Goal: Transaction & Acquisition: Purchase product/service

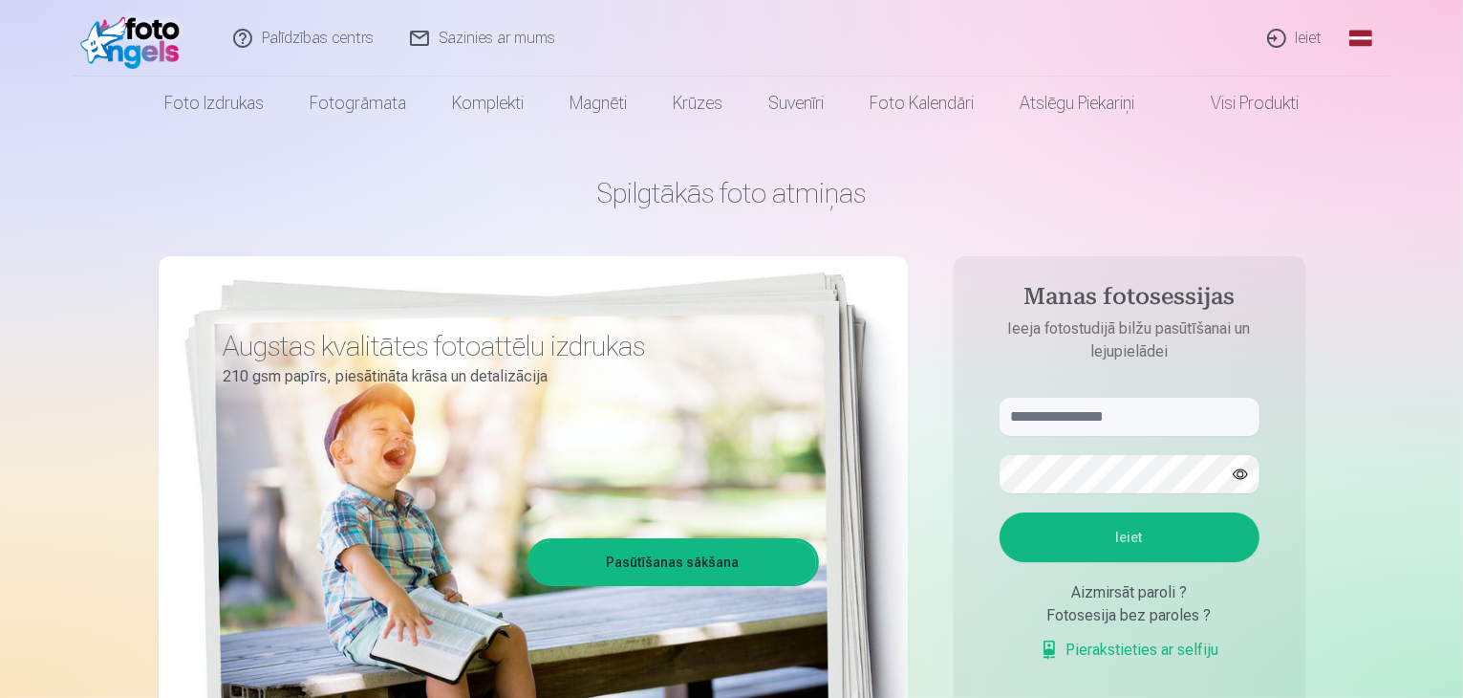
click at [1300, 36] on link "Ieiet" at bounding box center [1296, 38] width 92 height 76
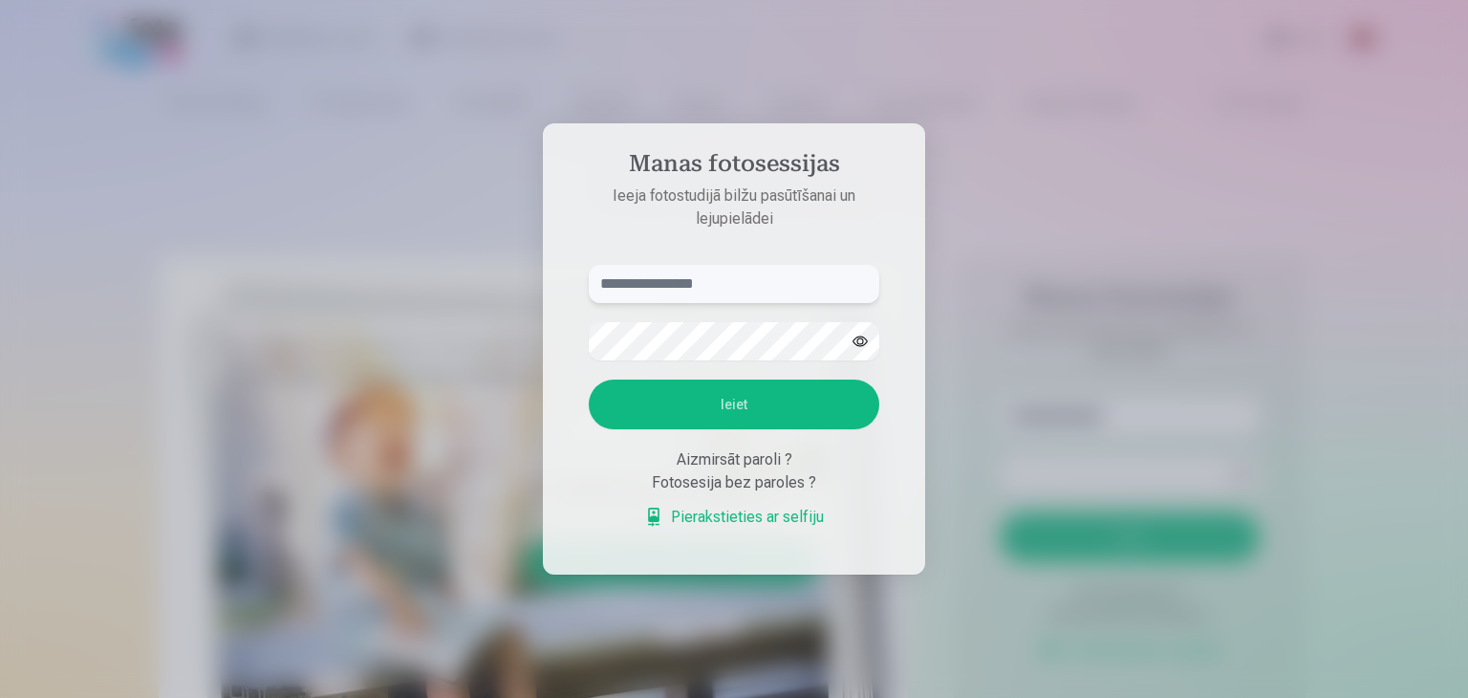
click at [793, 280] on input "text" at bounding box center [734, 284] width 291 height 38
type input "**********"
click at [797, 410] on button "Ieiet" at bounding box center [734, 404] width 291 height 50
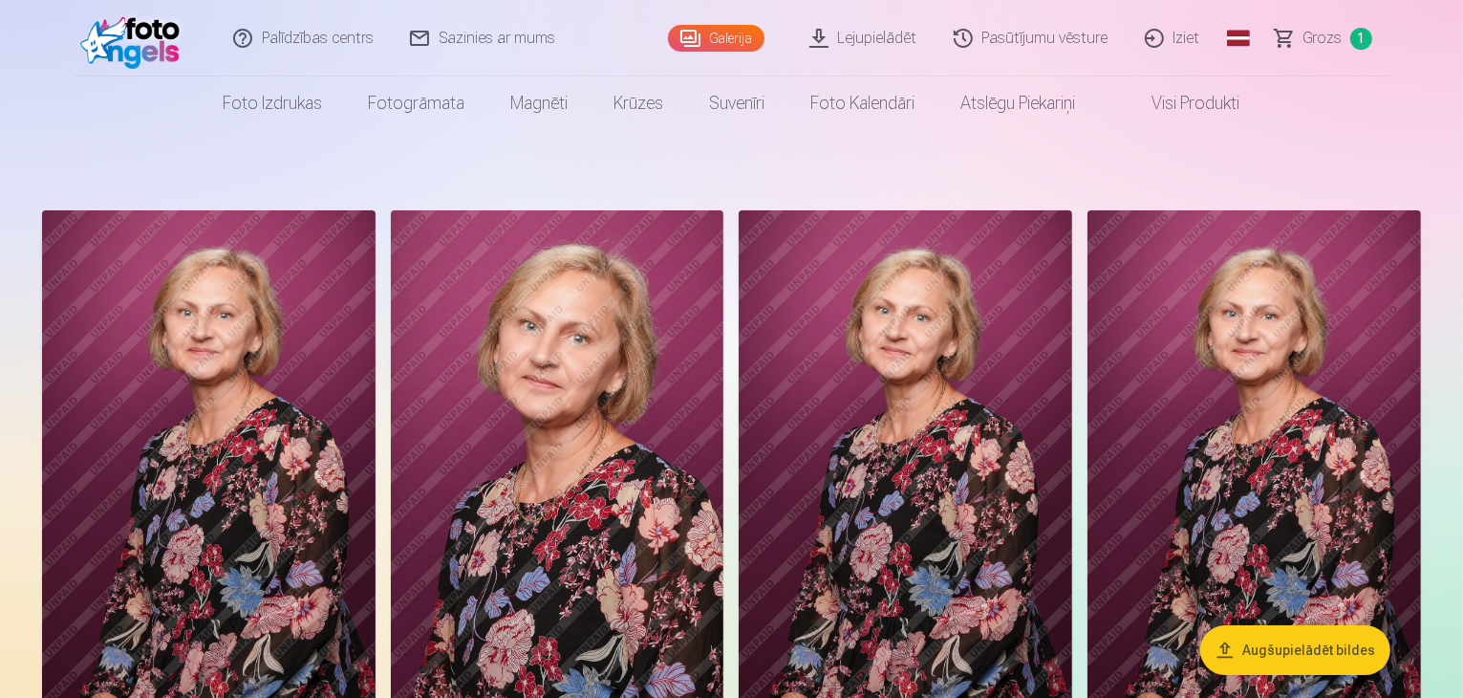
click at [1319, 40] on span "Grozs" at bounding box center [1323, 38] width 39 height 23
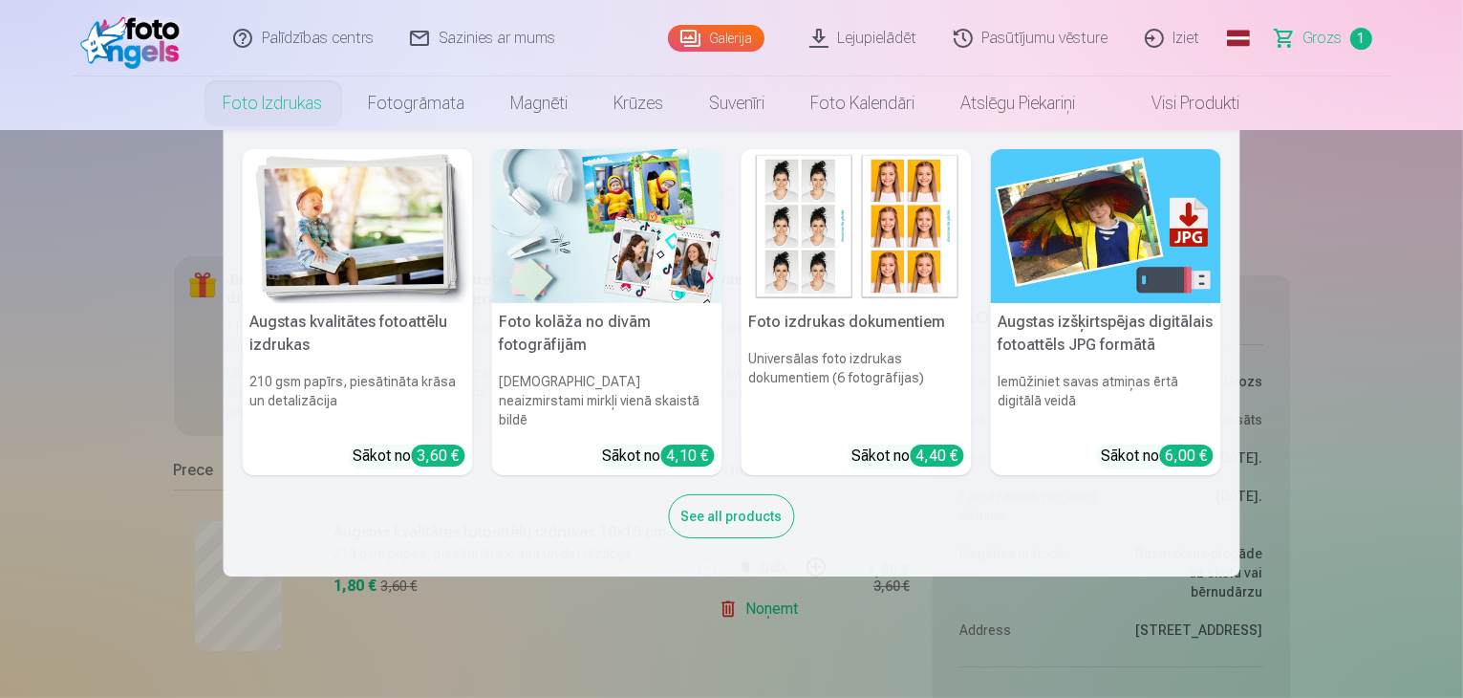
click at [376, 315] on h5 "Augstas kvalitātes fotoattēlu izdrukas" at bounding box center [358, 333] width 230 height 61
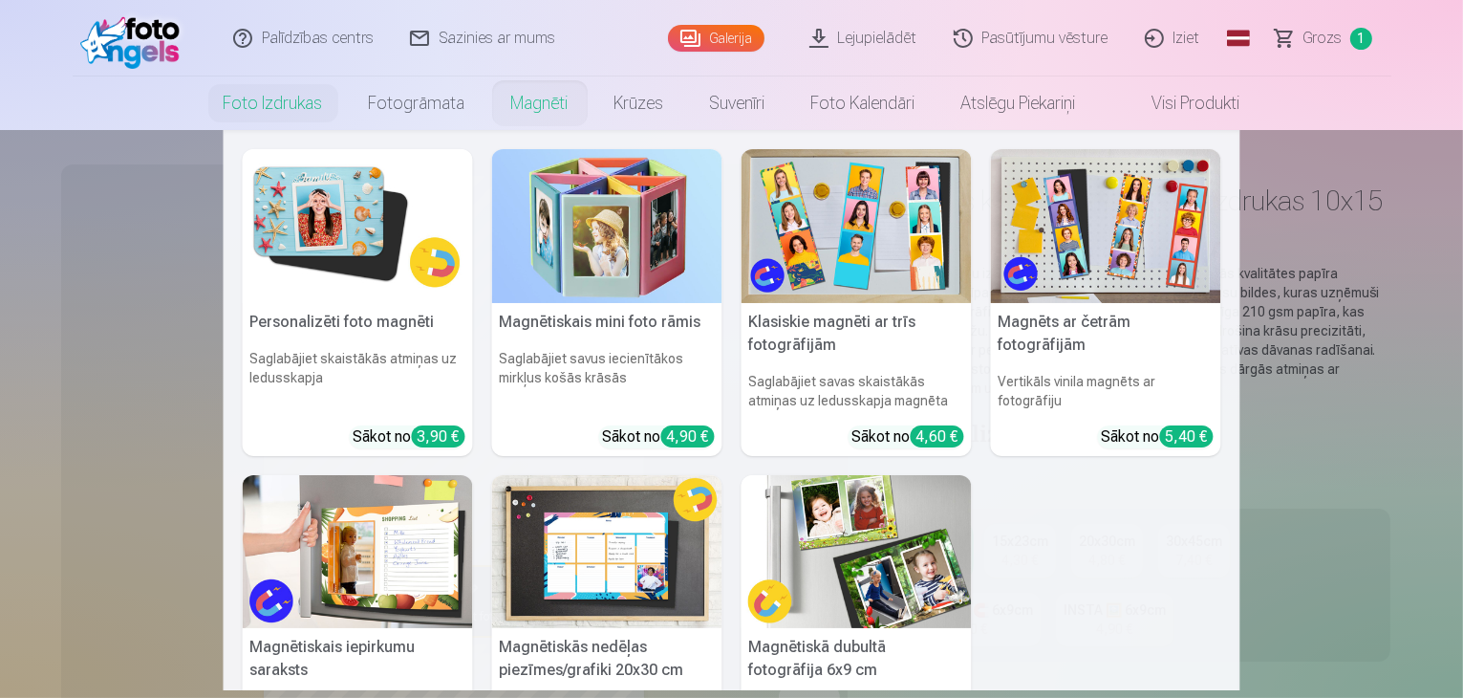
click at [529, 100] on link "Magnēti" at bounding box center [539, 103] width 103 height 54
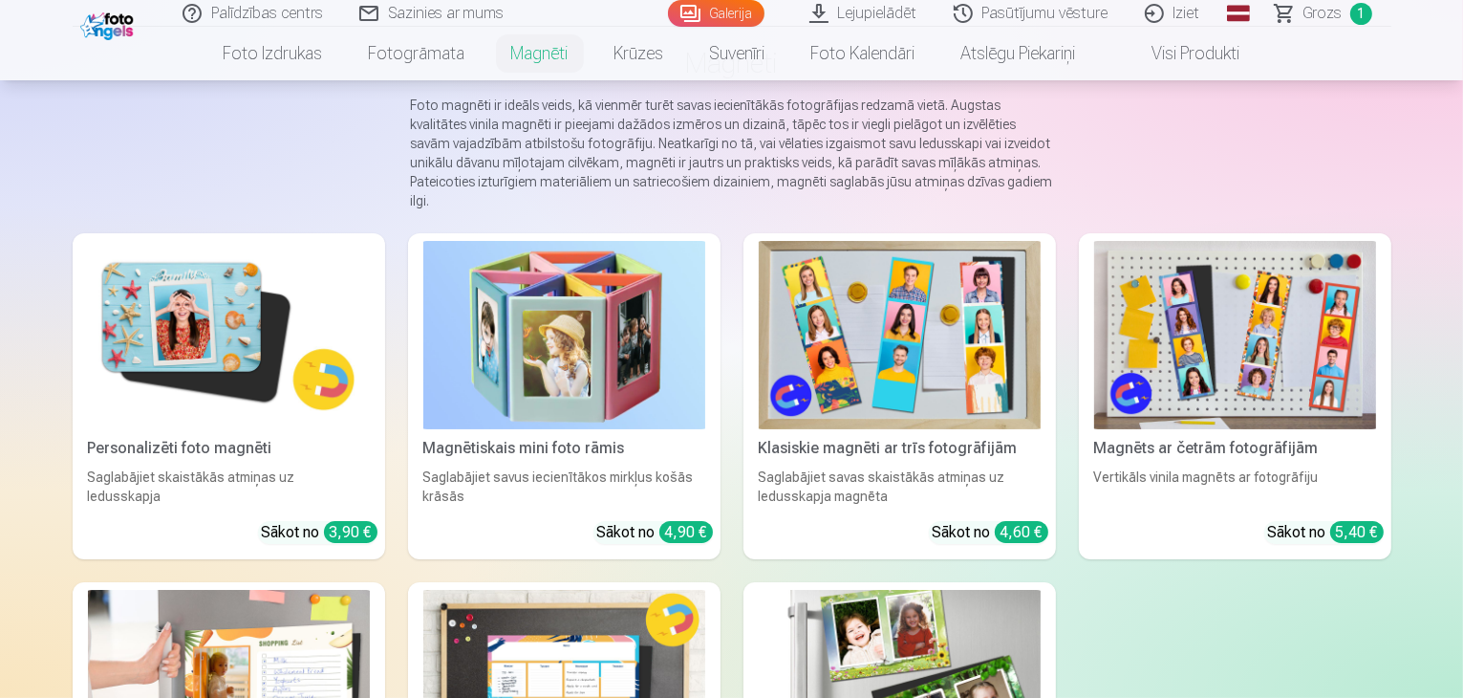
scroll to position [191, 0]
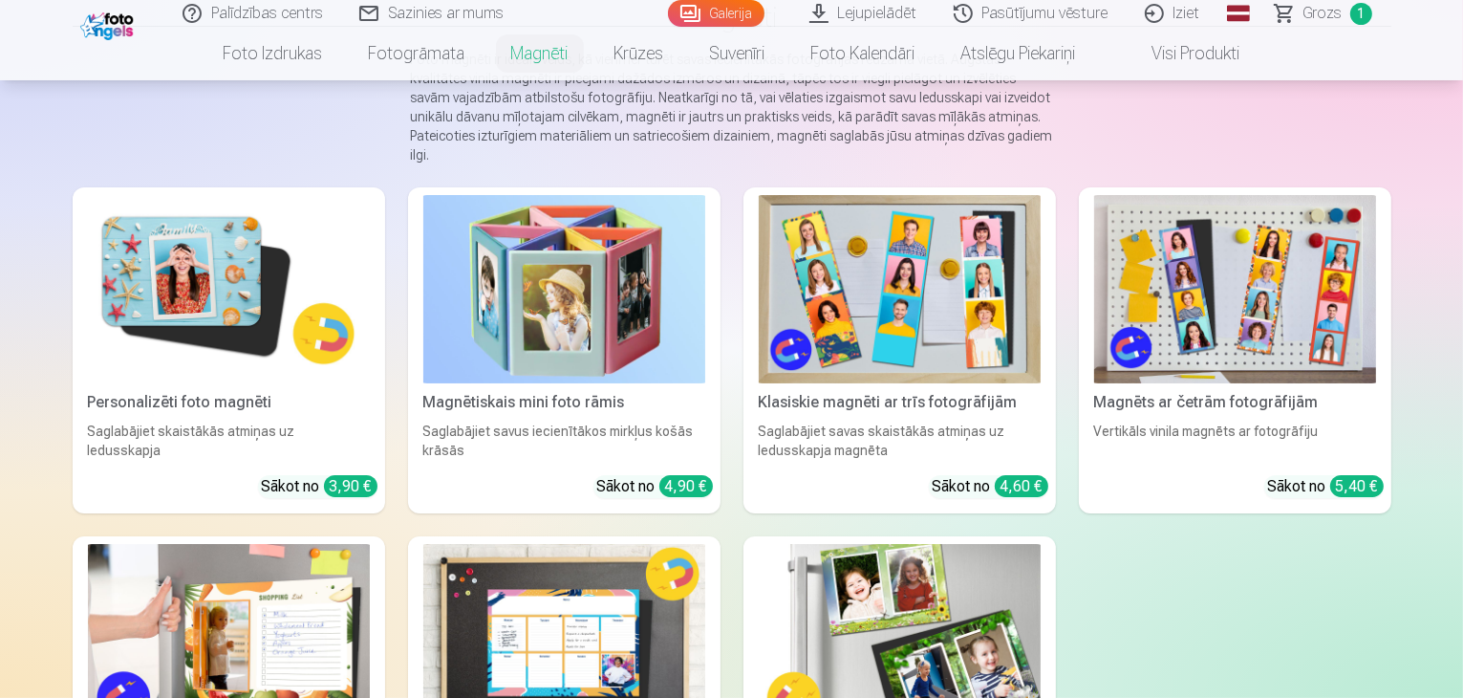
click at [131, 334] on img at bounding box center [229, 289] width 282 height 188
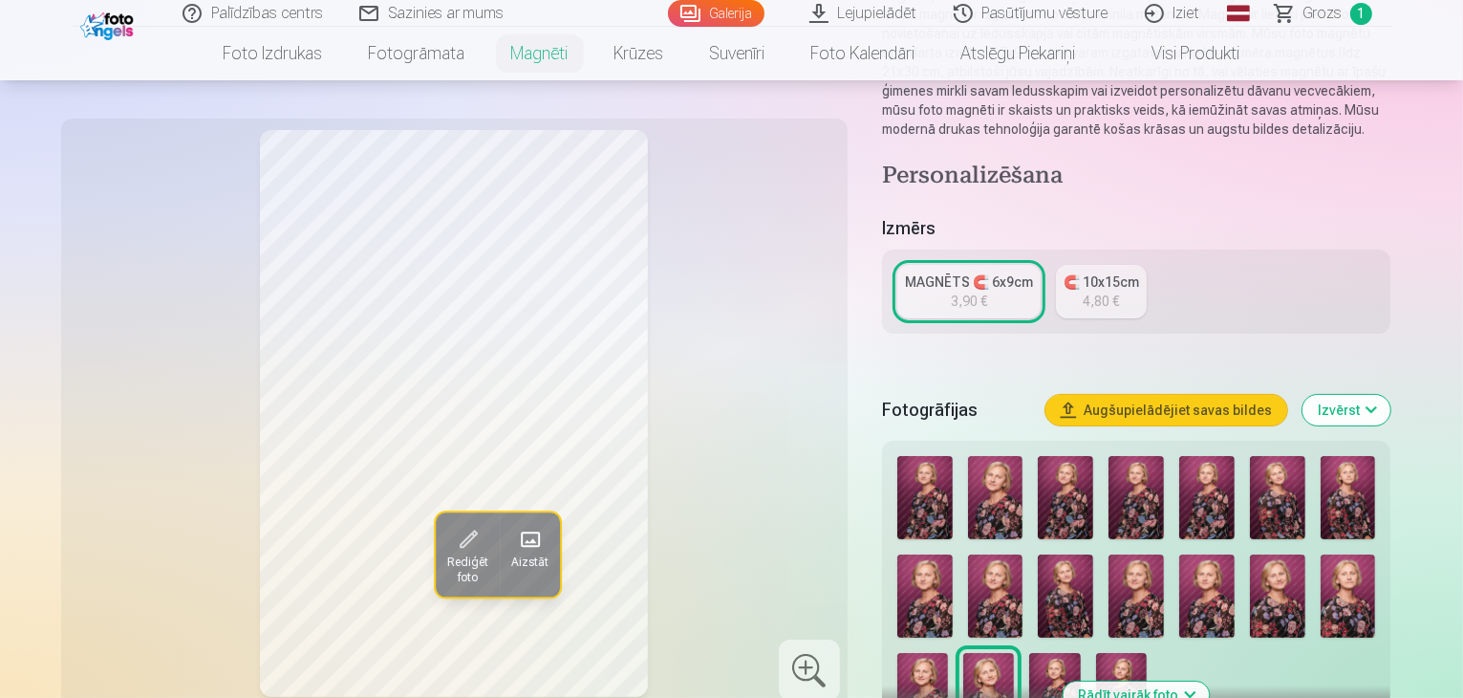
scroll to position [287, 0]
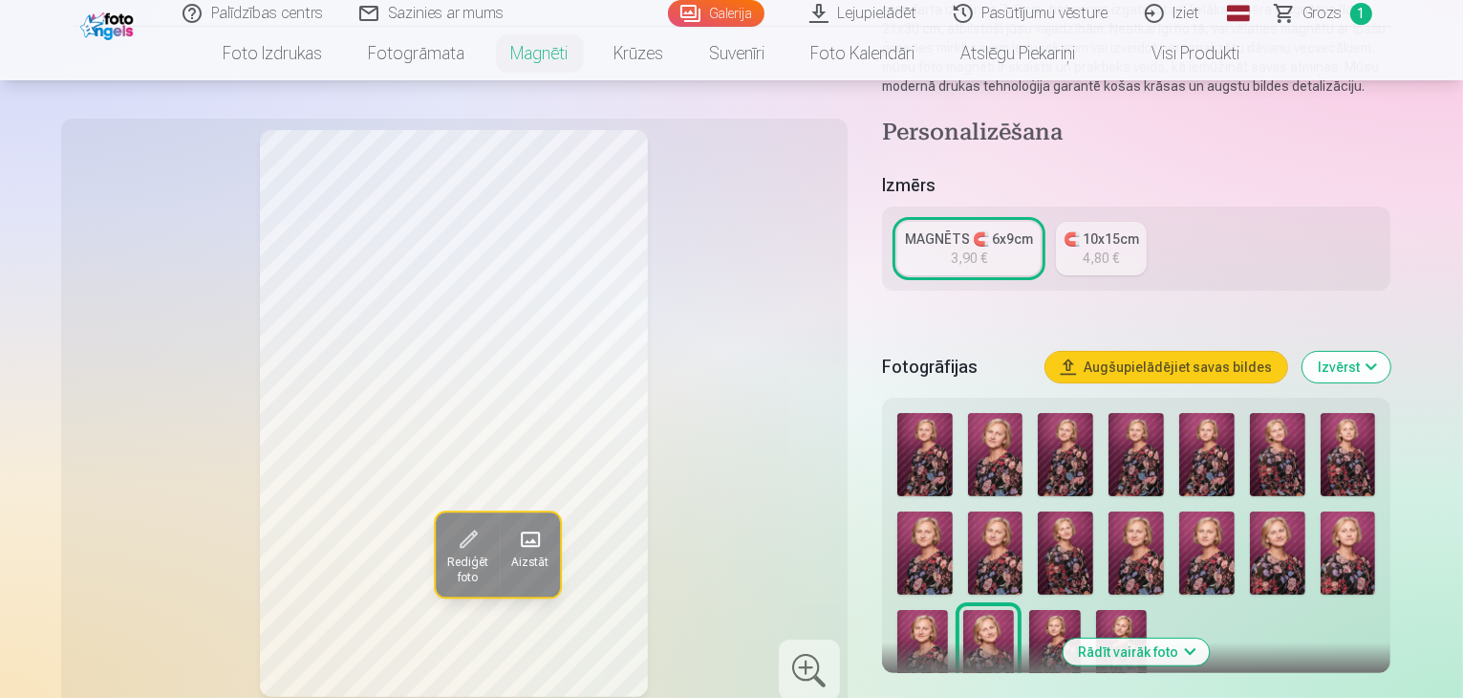
click at [953, 422] on img at bounding box center [924, 454] width 55 height 83
click at [1013, 425] on img at bounding box center [995, 454] width 55 height 83
click at [1074, 427] on img at bounding box center [1065, 454] width 55 height 83
click at [1146, 429] on img at bounding box center [1136, 454] width 55 height 83
click at [1220, 437] on img at bounding box center [1206, 454] width 55 height 83
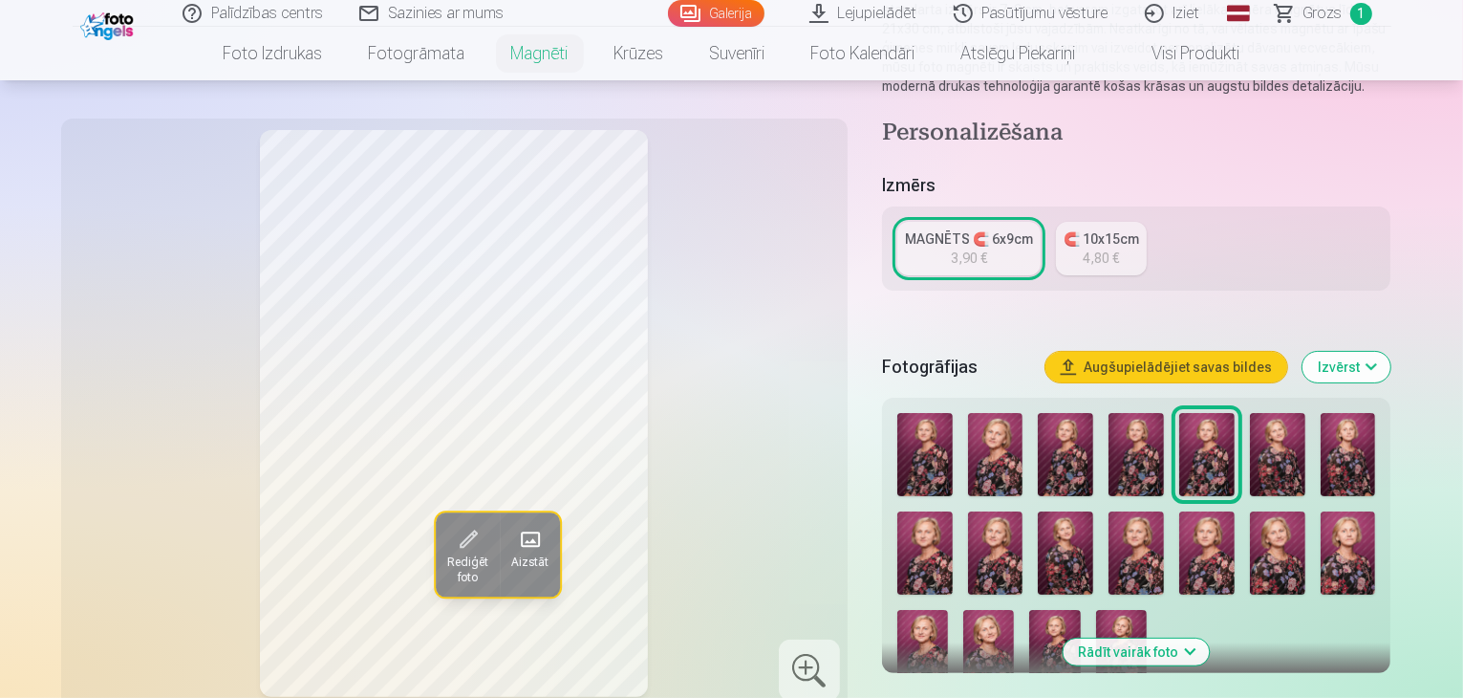
click at [1289, 432] on img at bounding box center [1277, 454] width 55 height 83
click at [953, 511] on img at bounding box center [924, 552] width 55 height 83
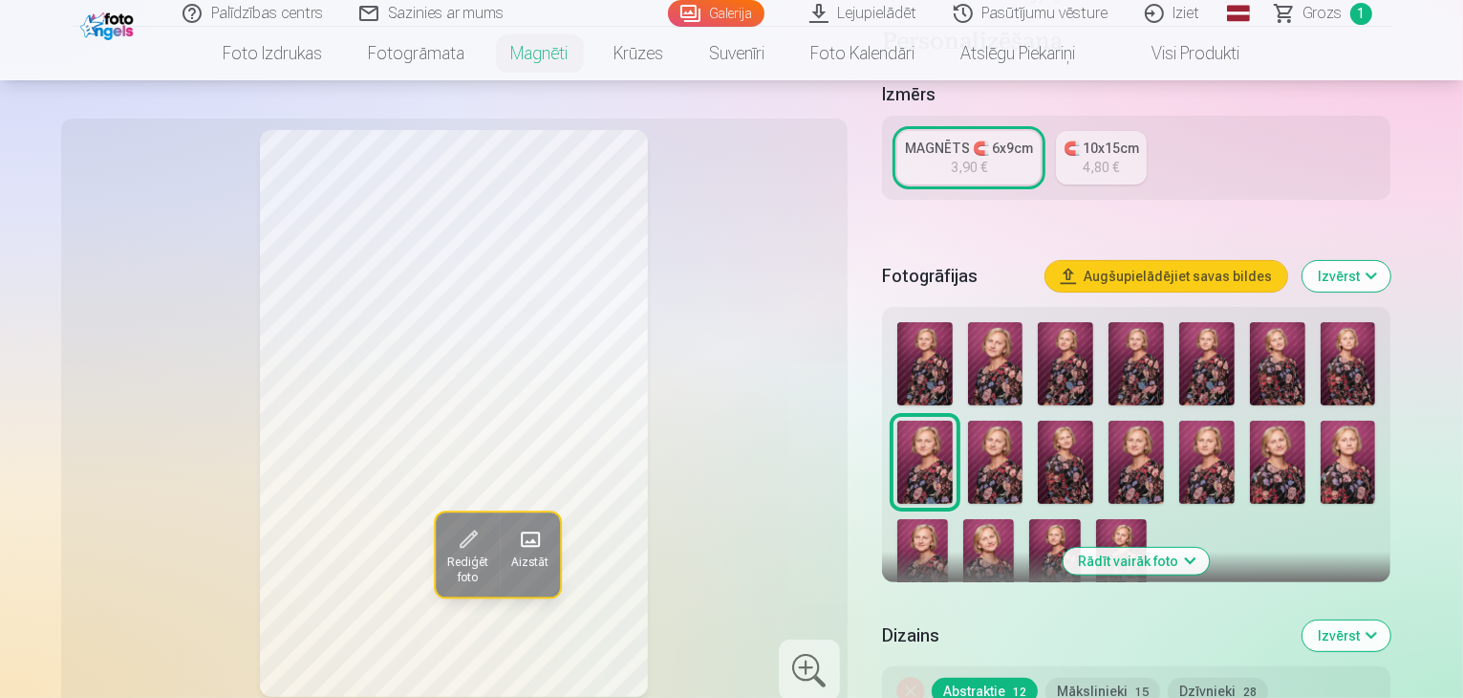
scroll to position [382, 0]
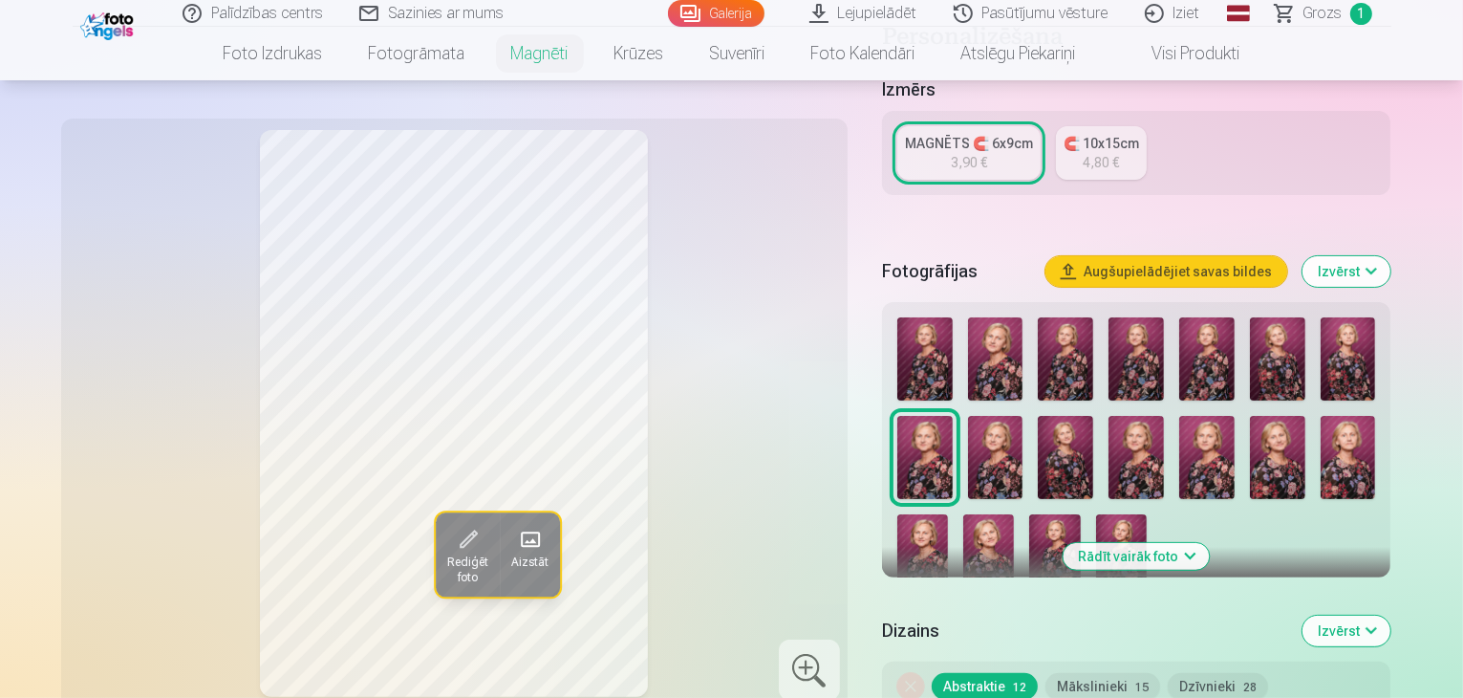
click at [968, 422] on img at bounding box center [995, 457] width 55 height 83
click at [1038, 425] on img at bounding box center [1065, 457] width 55 height 83
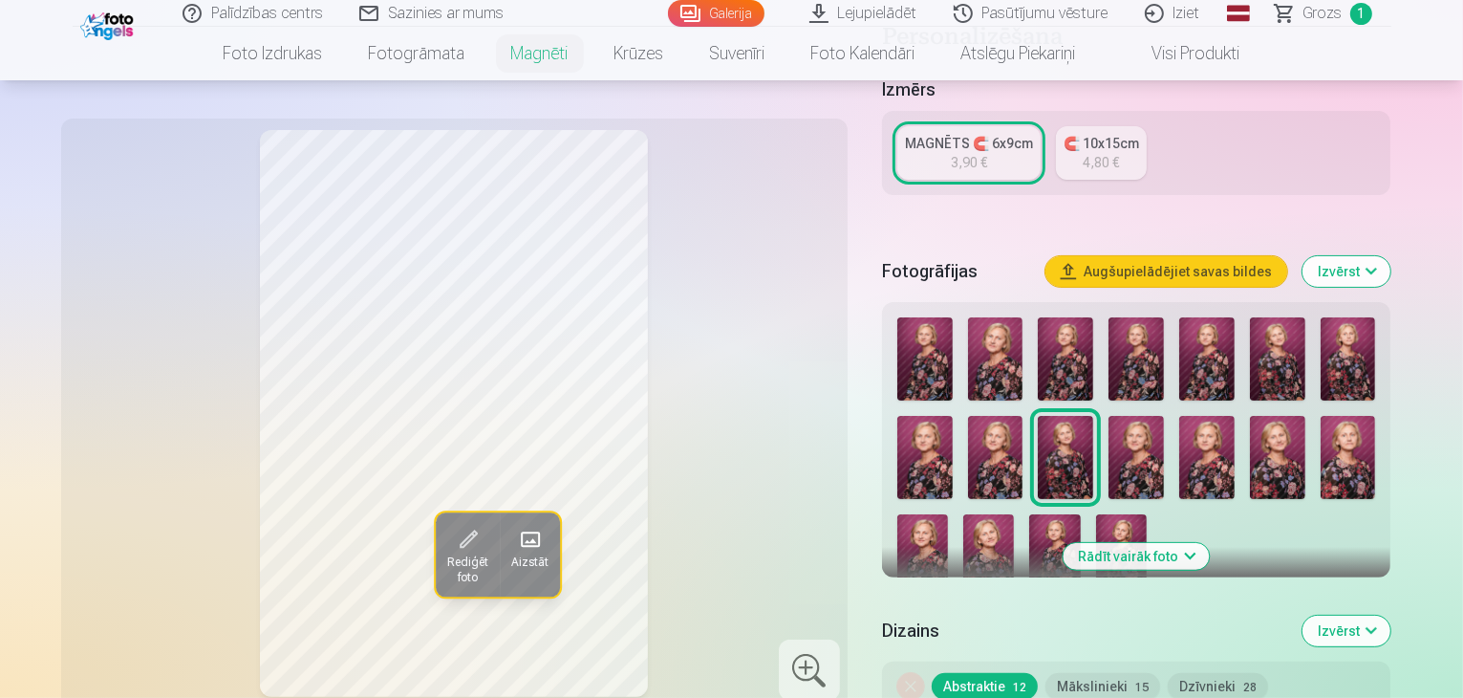
click at [1109, 428] on img at bounding box center [1136, 457] width 55 height 83
click at [1179, 425] on img at bounding box center [1206, 457] width 55 height 83
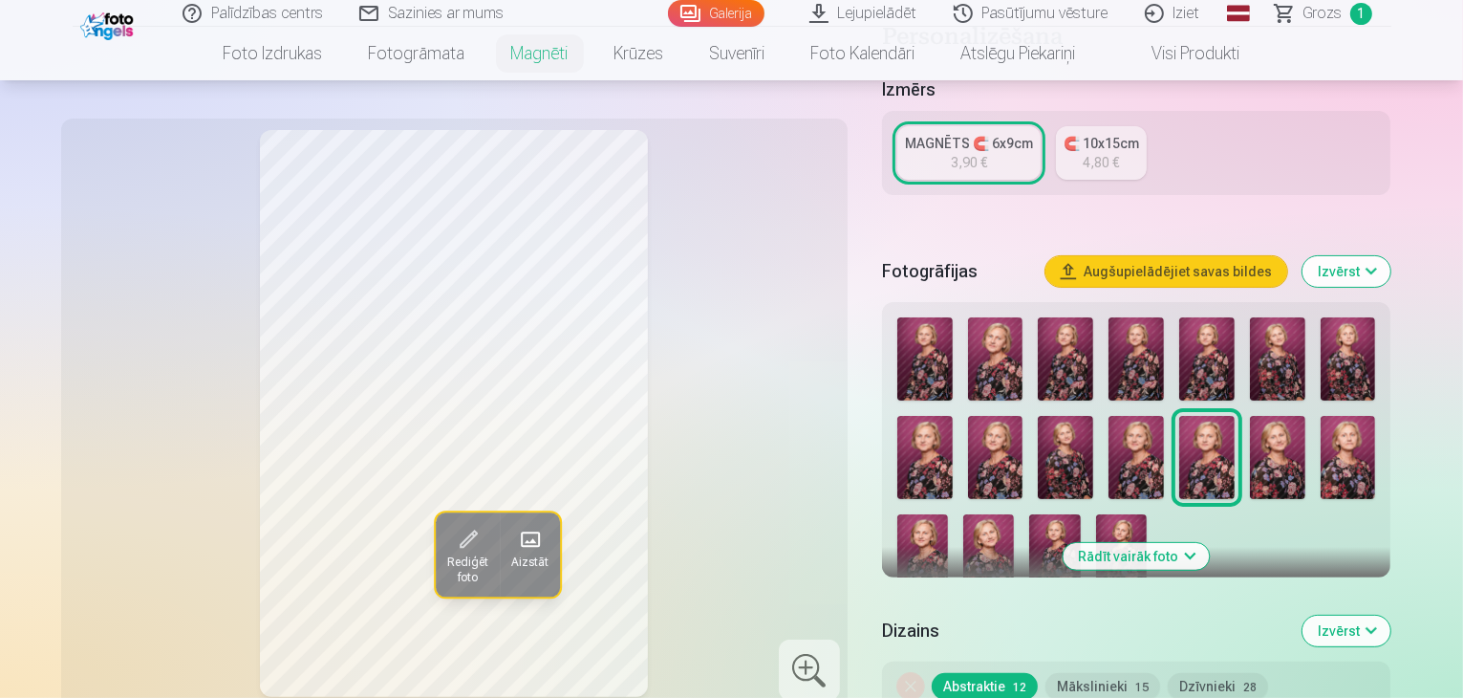
click at [1250, 425] on img at bounding box center [1277, 457] width 55 height 83
click at [1321, 427] on img at bounding box center [1348, 457] width 55 height 83
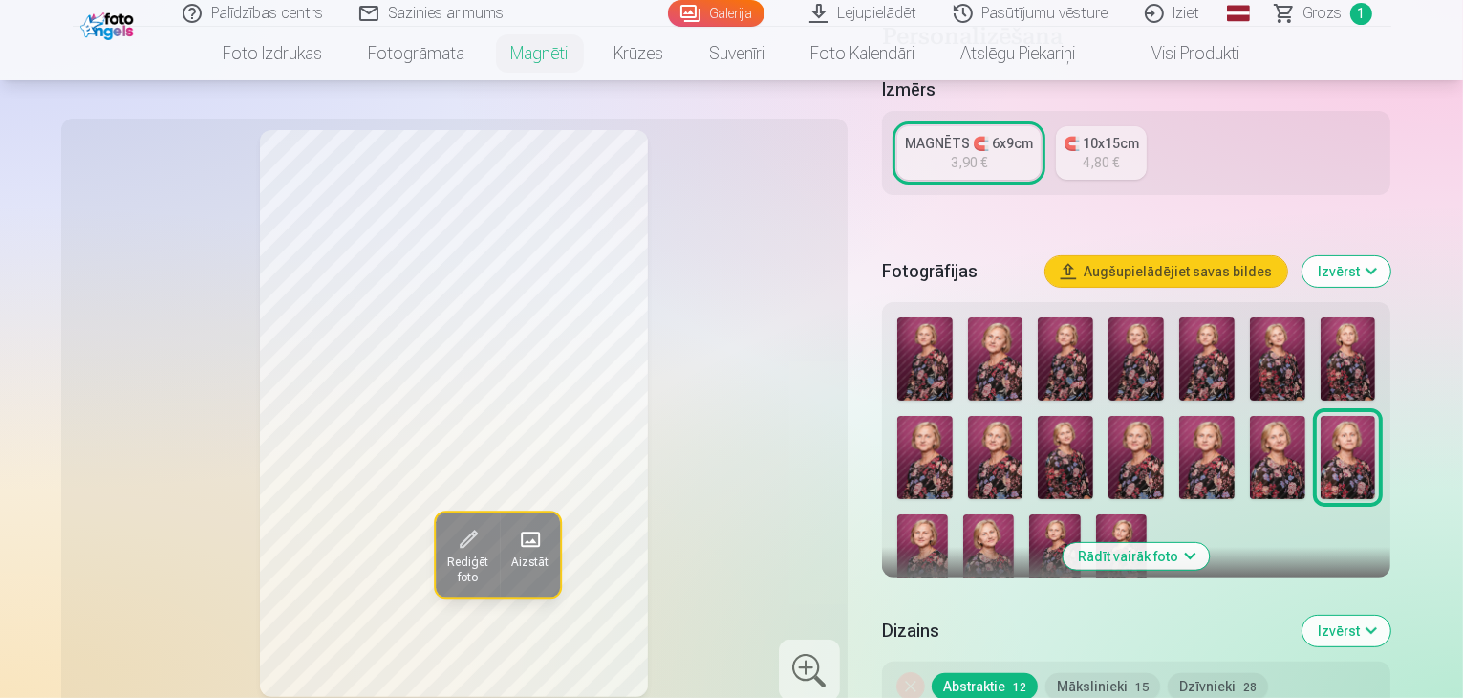
click at [948, 514] on img at bounding box center [922, 552] width 51 height 76
click at [1014, 514] on img at bounding box center [988, 552] width 51 height 76
click at [1029, 514] on img at bounding box center [1054, 552] width 51 height 76
click at [1096, 514] on img at bounding box center [1121, 552] width 51 height 76
click at [1014, 514] on img at bounding box center [988, 552] width 51 height 76
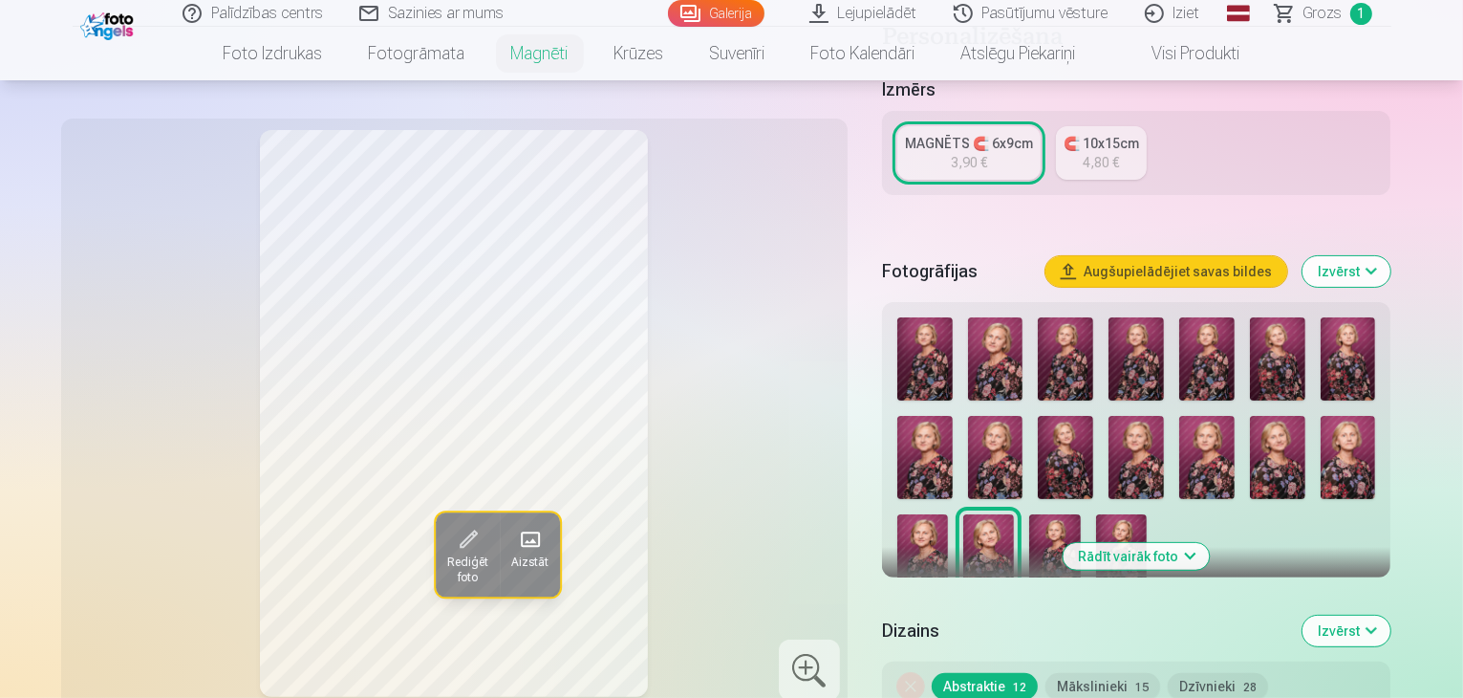
click at [948, 514] on img at bounding box center [922, 552] width 51 height 76
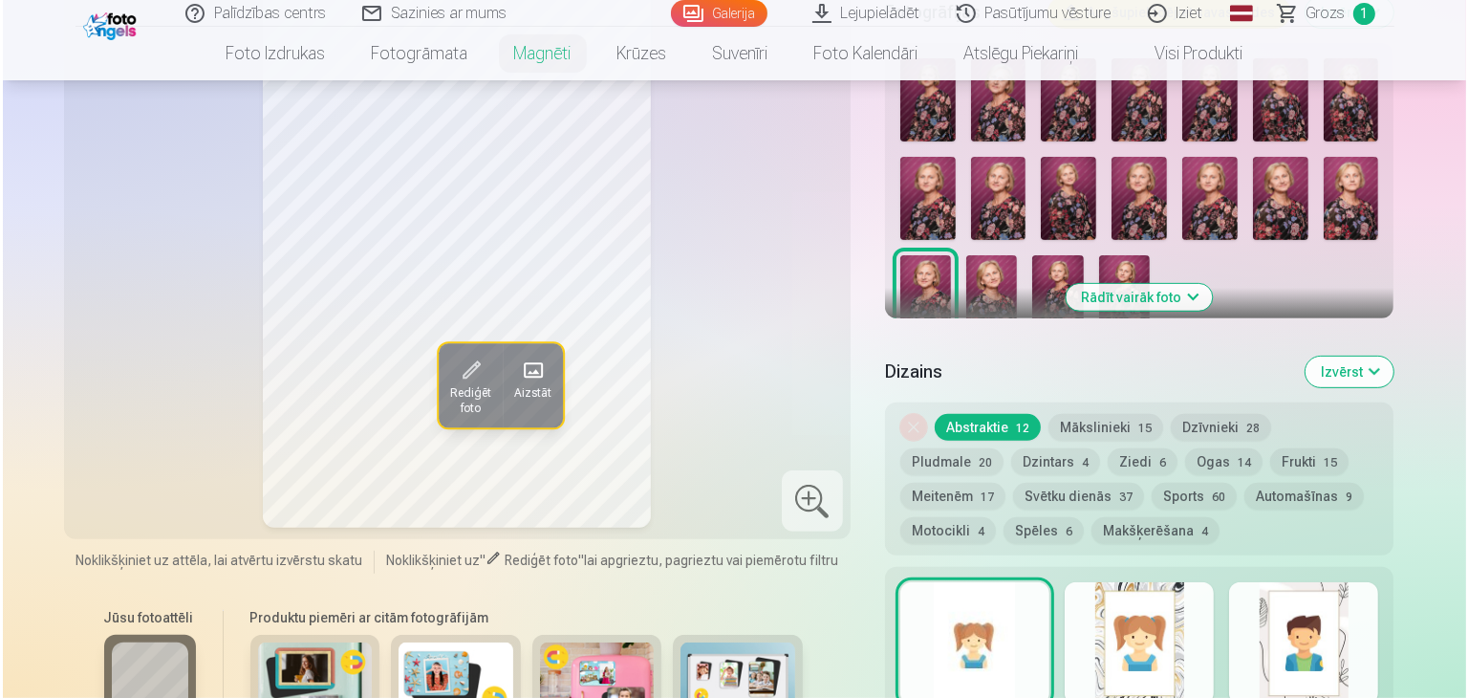
scroll to position [573, 0]
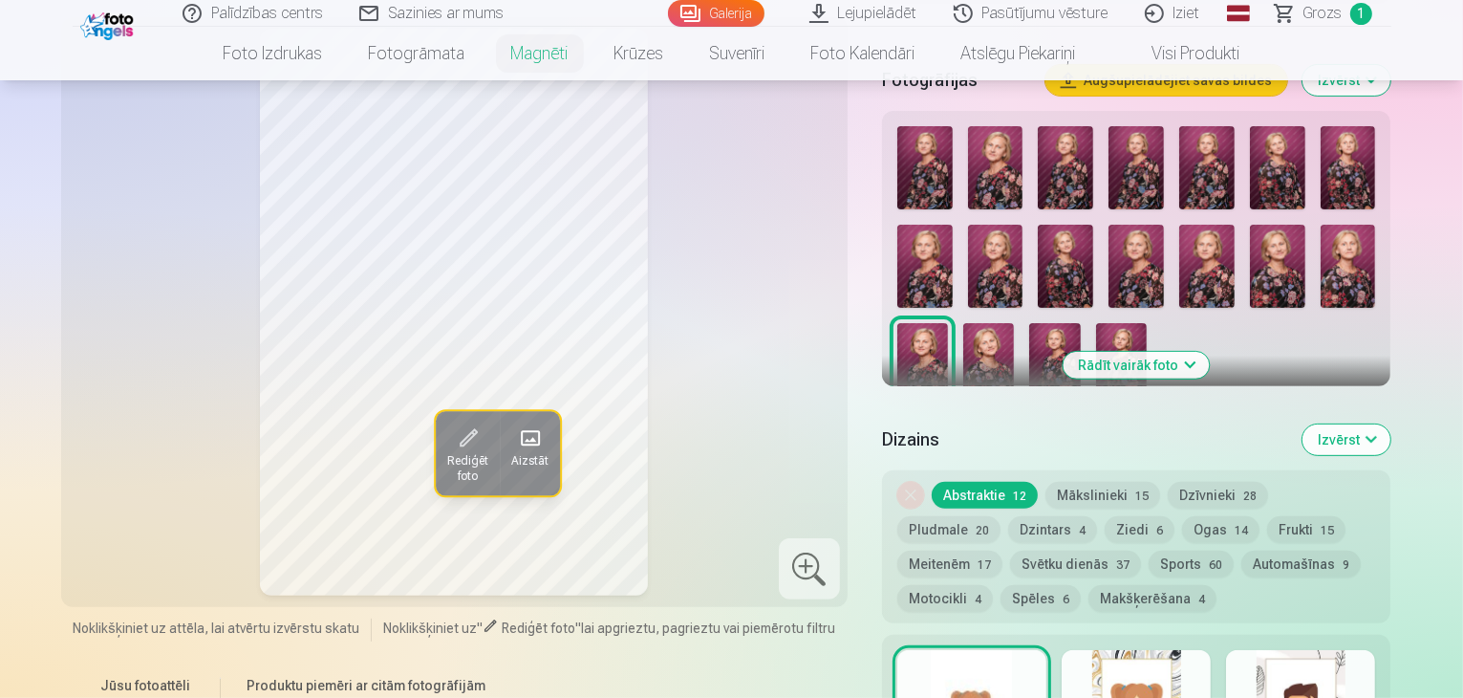
click at [452, 439] on span at bounding box center [467, 438] width 31 height 31
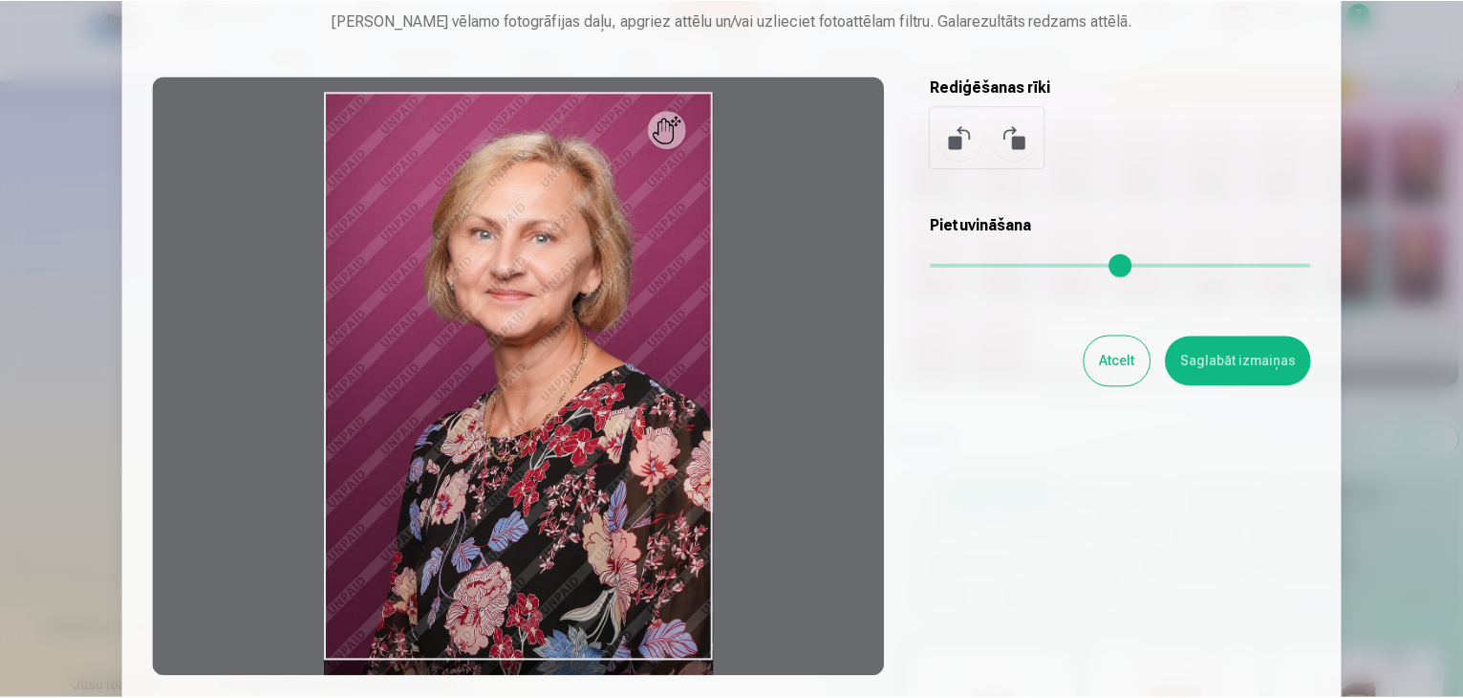
scroll to position [191, 0]
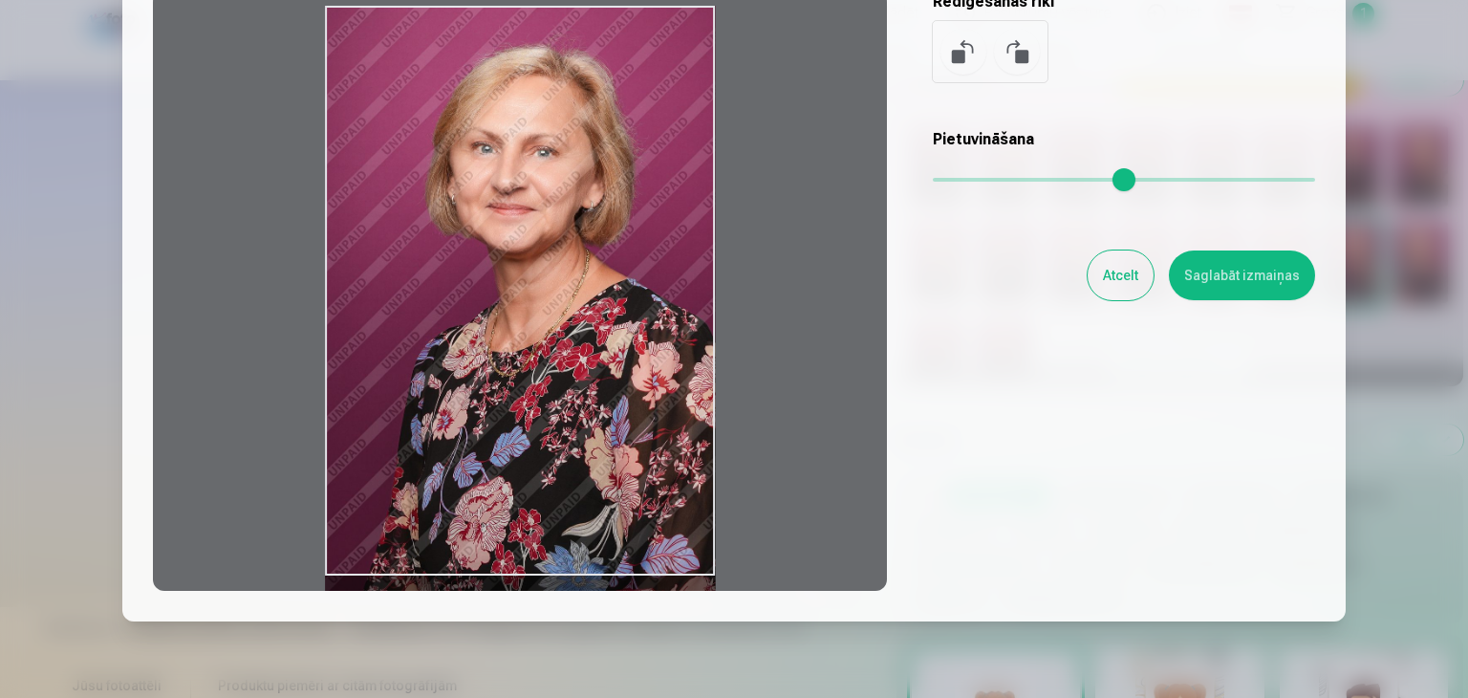
drag, startPoint x: 680, startPoint y: 51, endPoint x: 589, endPoint y: 135, distance: 123.8
click at [587, 137] on div at bounding box center [520, 290] width 734 height 600
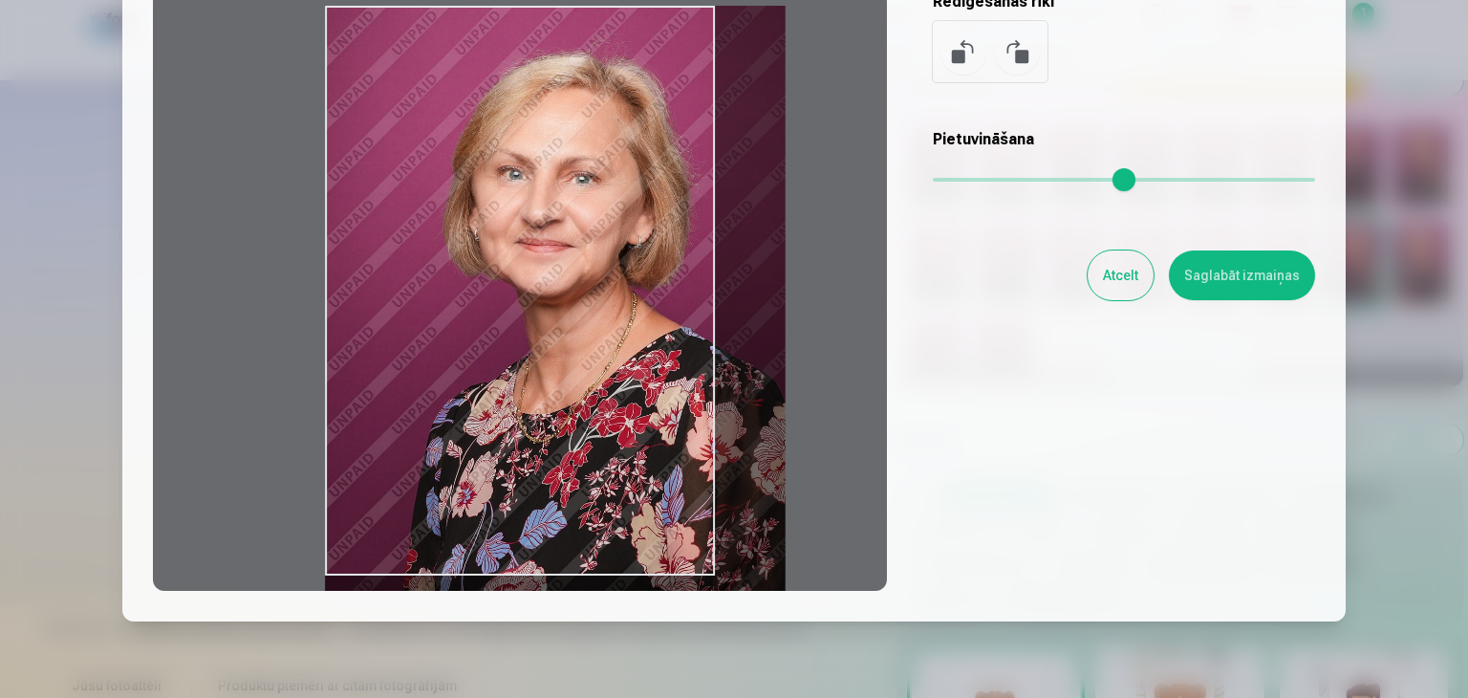
drag, startPoint x: 945, startPoint y: 172, endPoint x: 989, endPoint y: 177, distance: 44.2
click at [989, 178] on input "range" at bounding box center [1124, 180] width 382 height 4
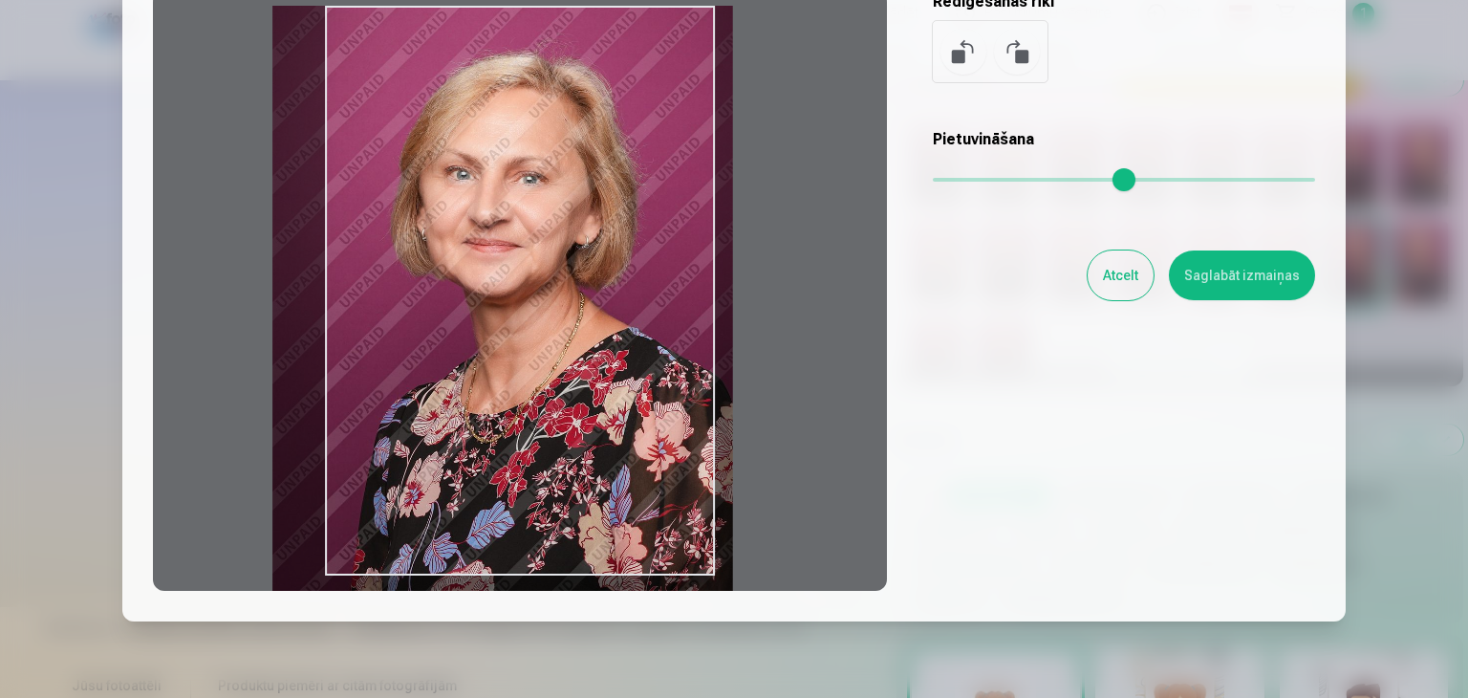
type input "****"
drag, startPoint x: 581, startPoint y: 250, endPoint x: 527, endPoint y: 292, distance: 68.2
click at [527, 292] on div at bounding box center [520, 290] width 734 height 600
click at [1230, 271] on button "Saglabāt izmaiņas" at bounding box center [1242, 275] width 146 height 50
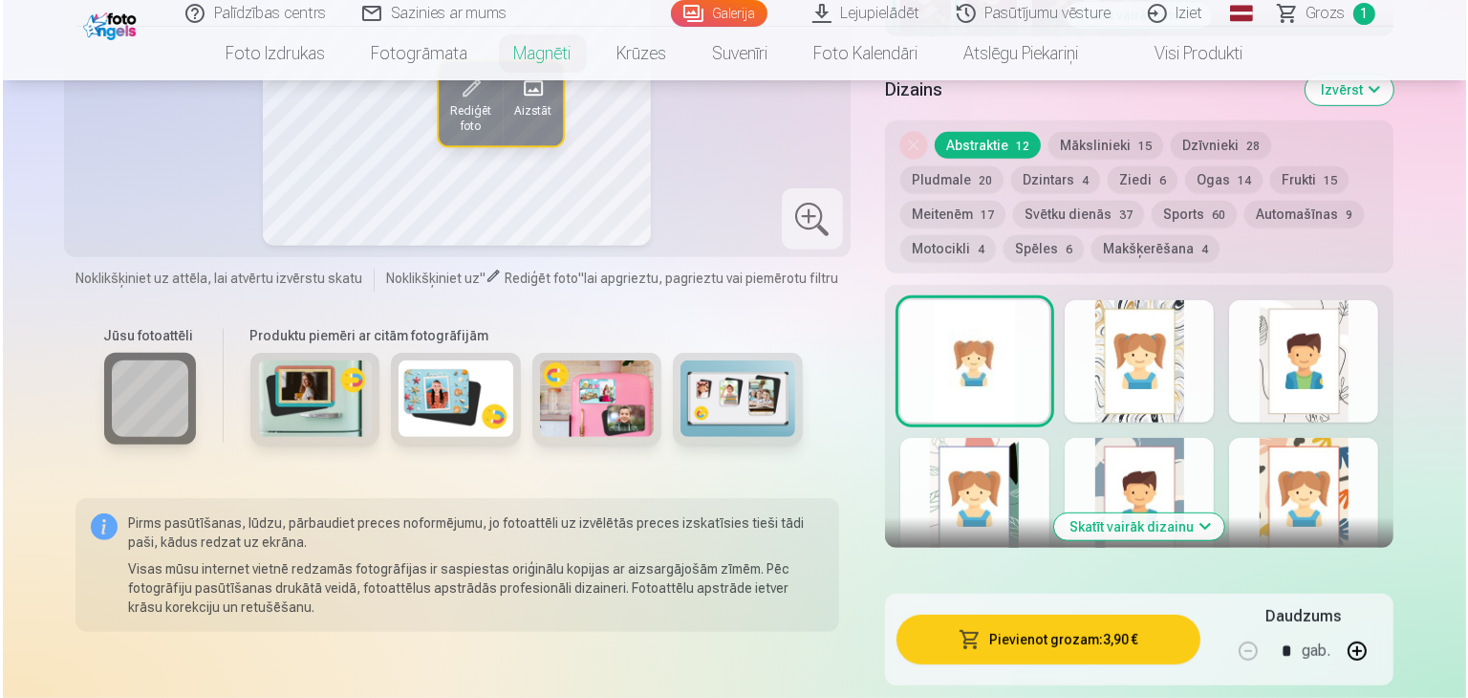
scroll to position [1051, 0]
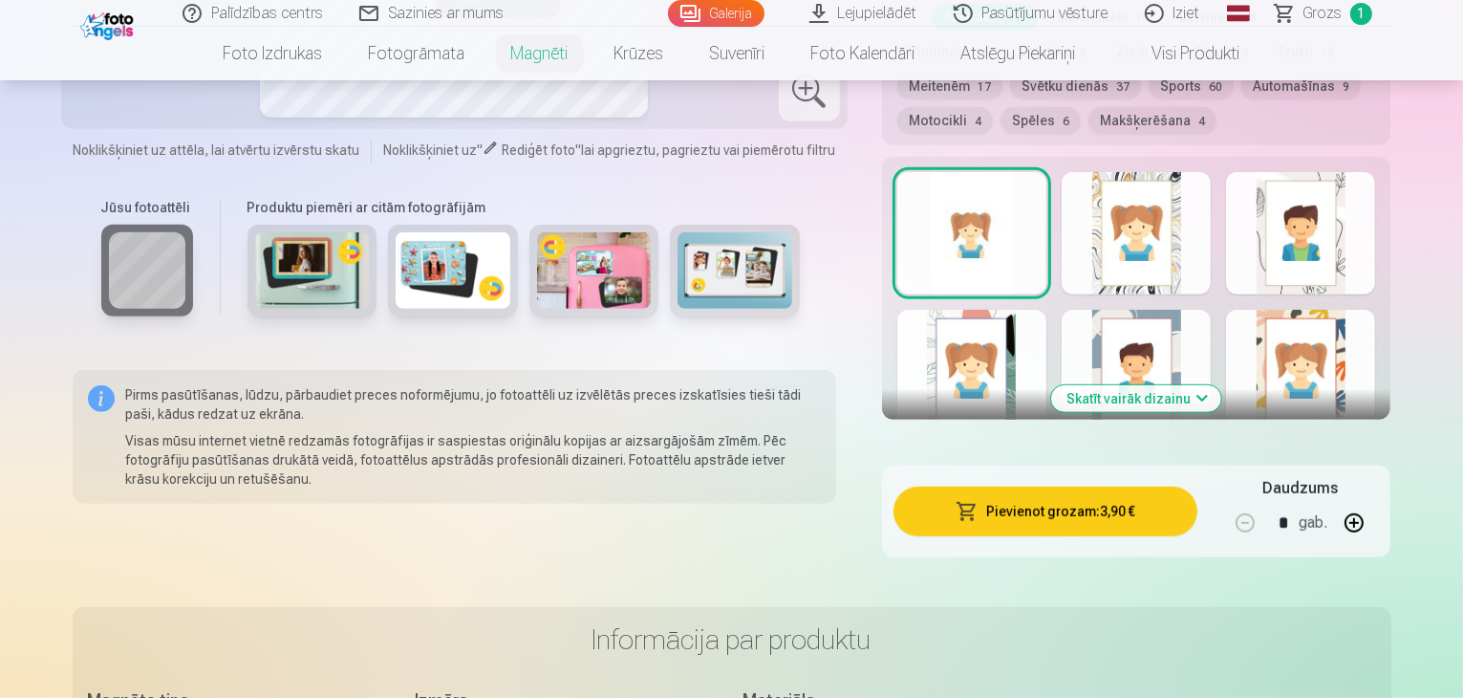
click at [1077, 493] on button "Pievienot grozam : 3,90 €" at bounding box center [1046, 511] width 305 height 50
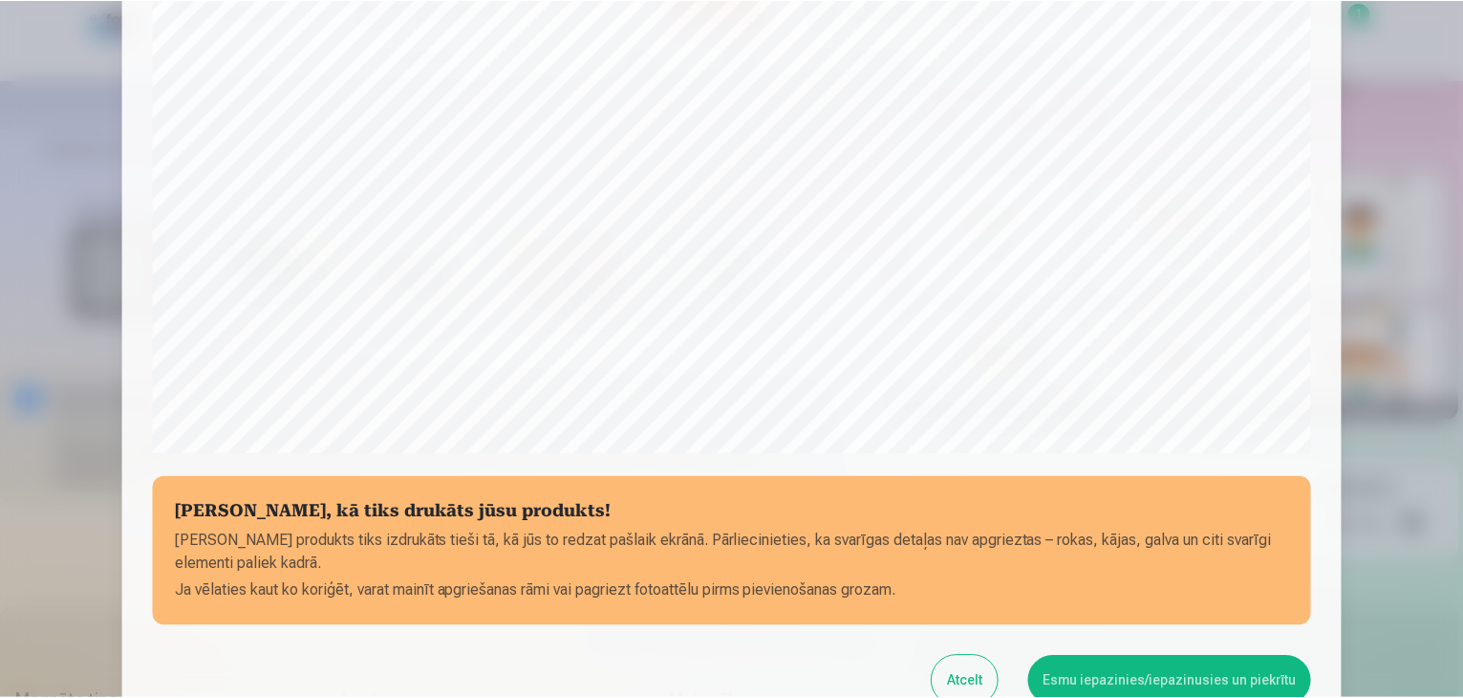
scroll to position [679, 0]
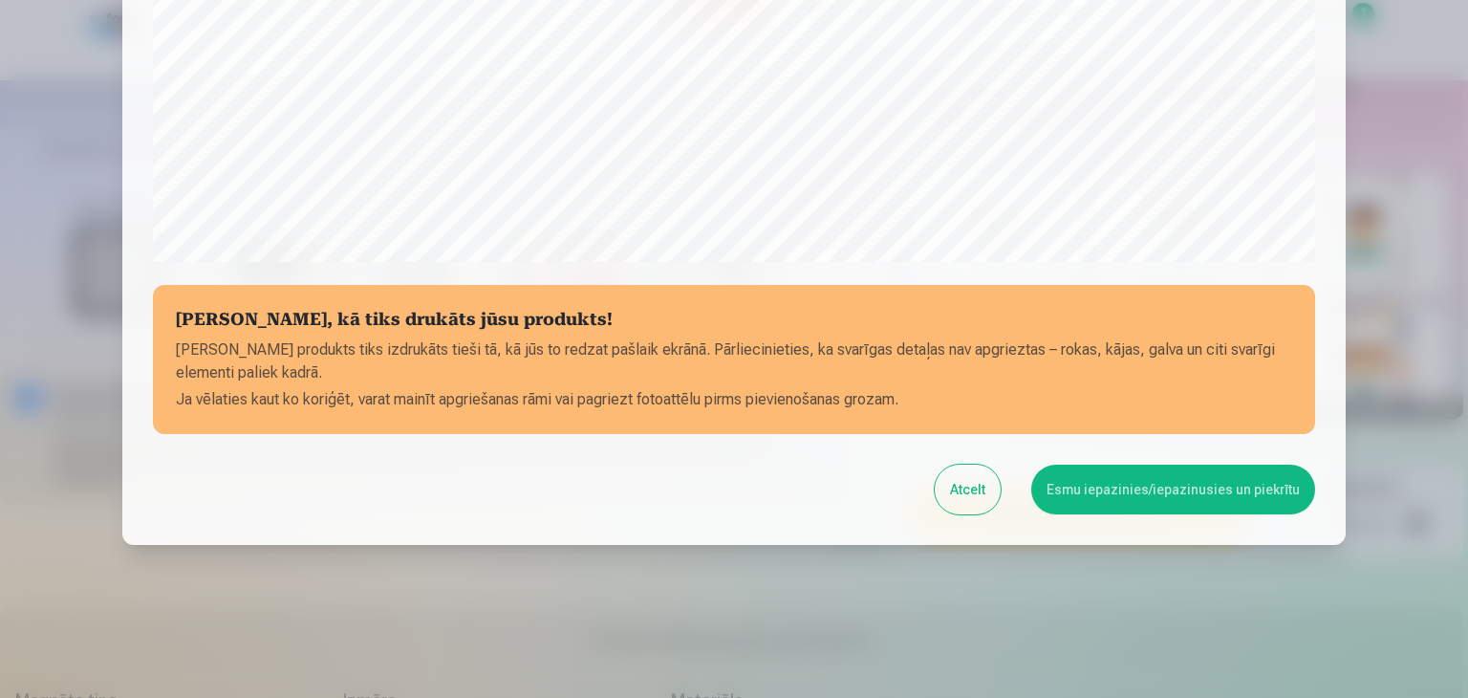
click at [1170, 490] on button "Esmu iepazinies/iepazinusies un piekrītu" at bounding box center [1173, 489] width 284 height 50
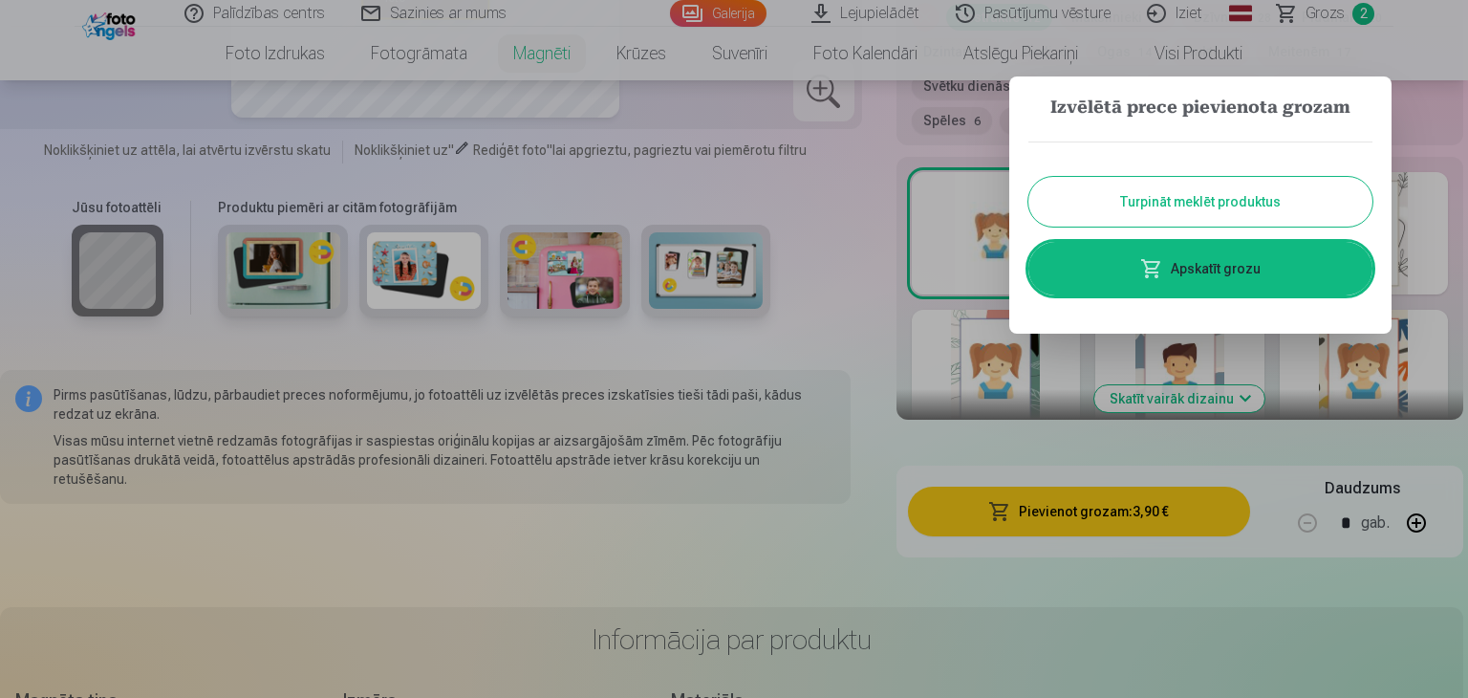
click at [1216, 265] on link "Apskatīt grozu" at bounding box center [1200, 269] width 344 height 54
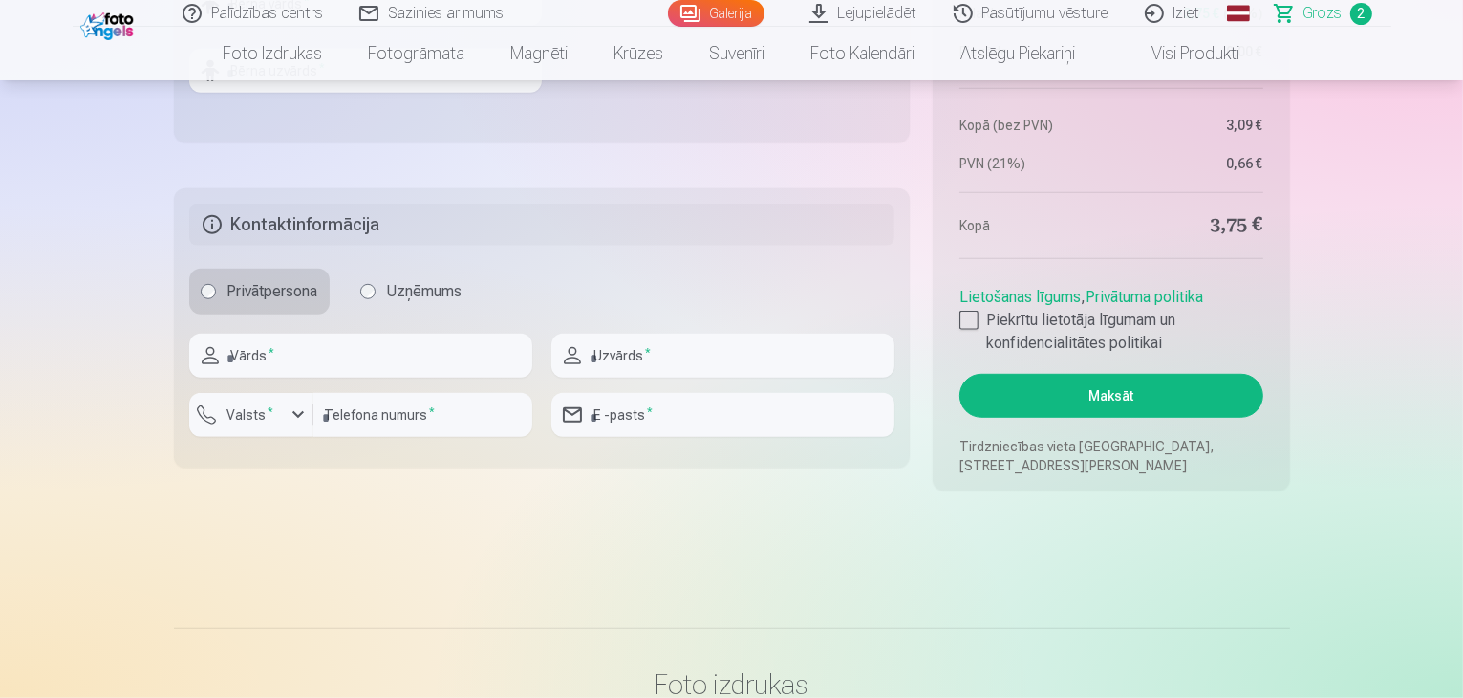
scroll to position [1242, 0]
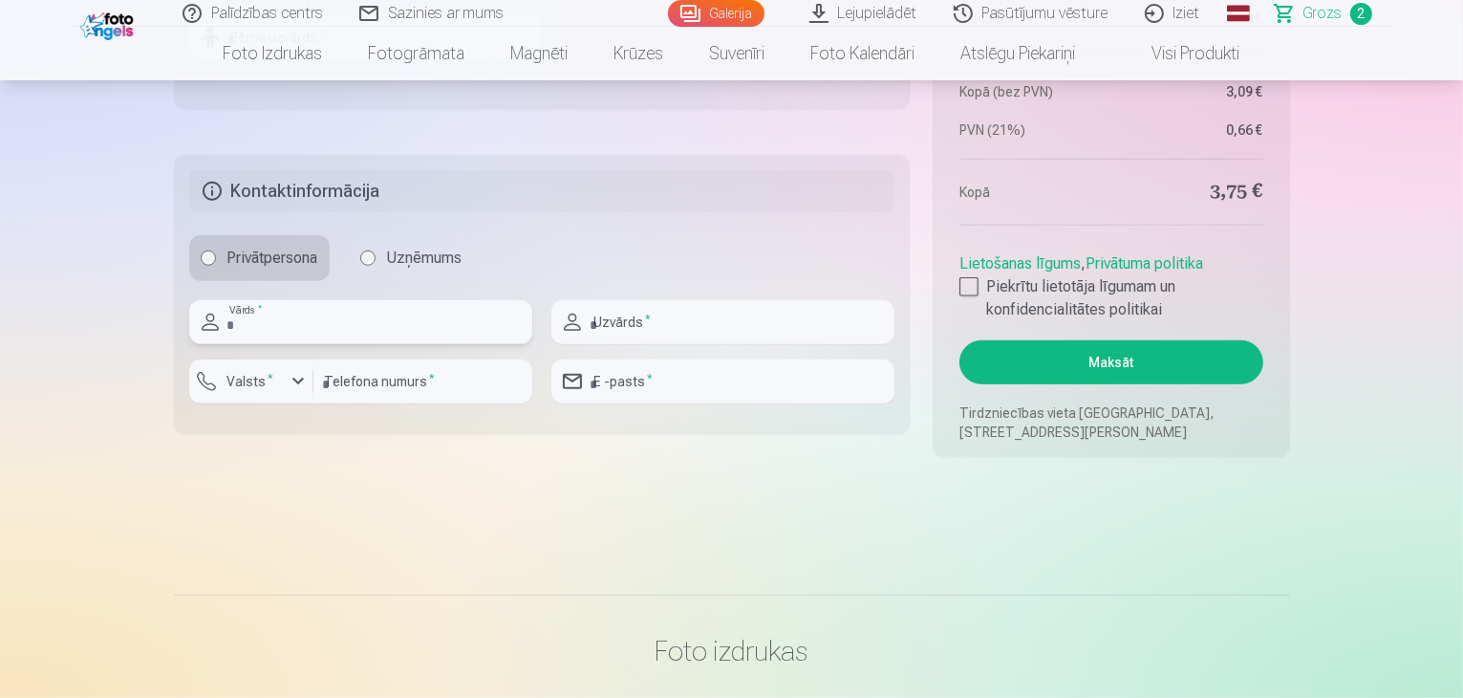
click at [335, 329] on input "text" at bounding box center [360, 322] width 343 height 44
type input "****"
click at [654, 333] on input "text" at bounding box center [722, 322] width 343 height 44
type input "*******"
click at [489, 372] on input "number" at bounding box center [422, 381] width 219 height 44
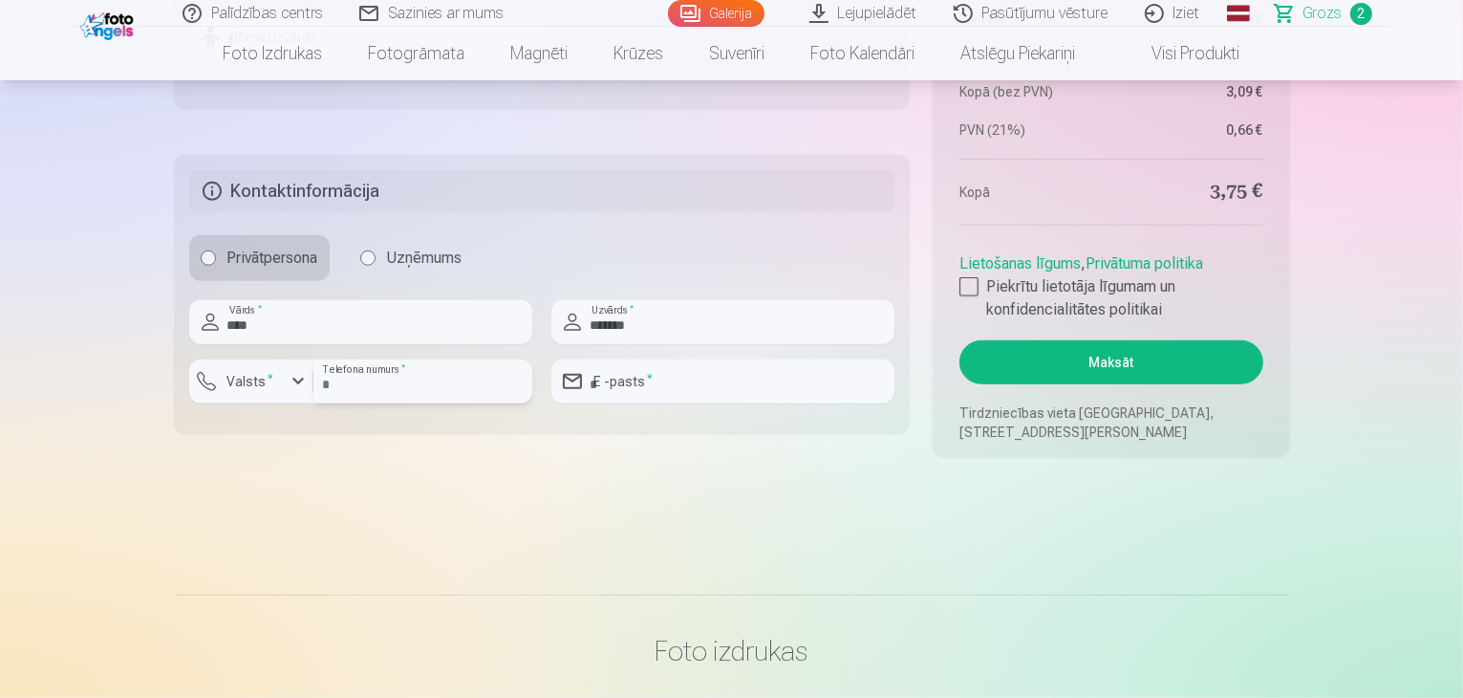
type input "**********"
click at [289, 382] on div "button" at bounding box center [298, 381] width 23 height 23
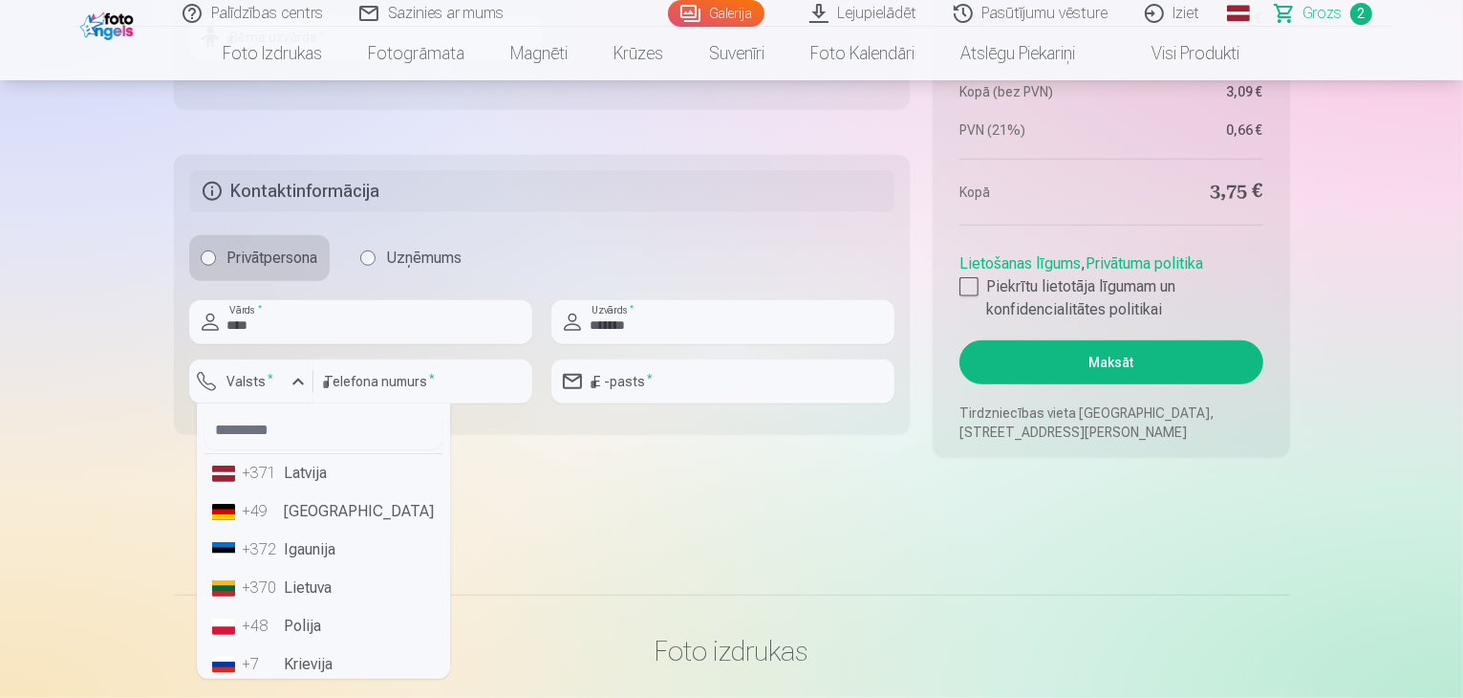
click at [313, 474] on li "+371 Latvija" at bounding box center [324, 473] width 238 height 38
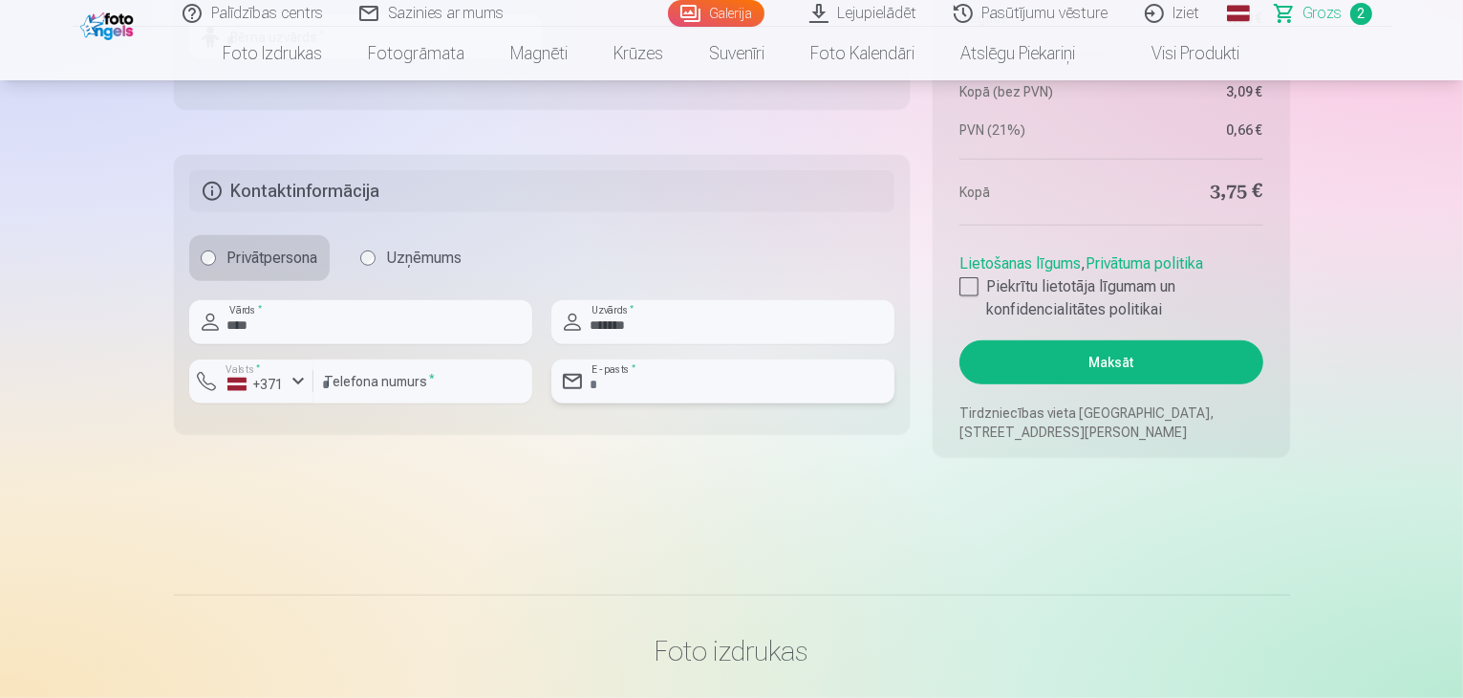
click at [726, 376] on input "email" at bounding box center [722, 381] width 343 height 44
type input "**********"
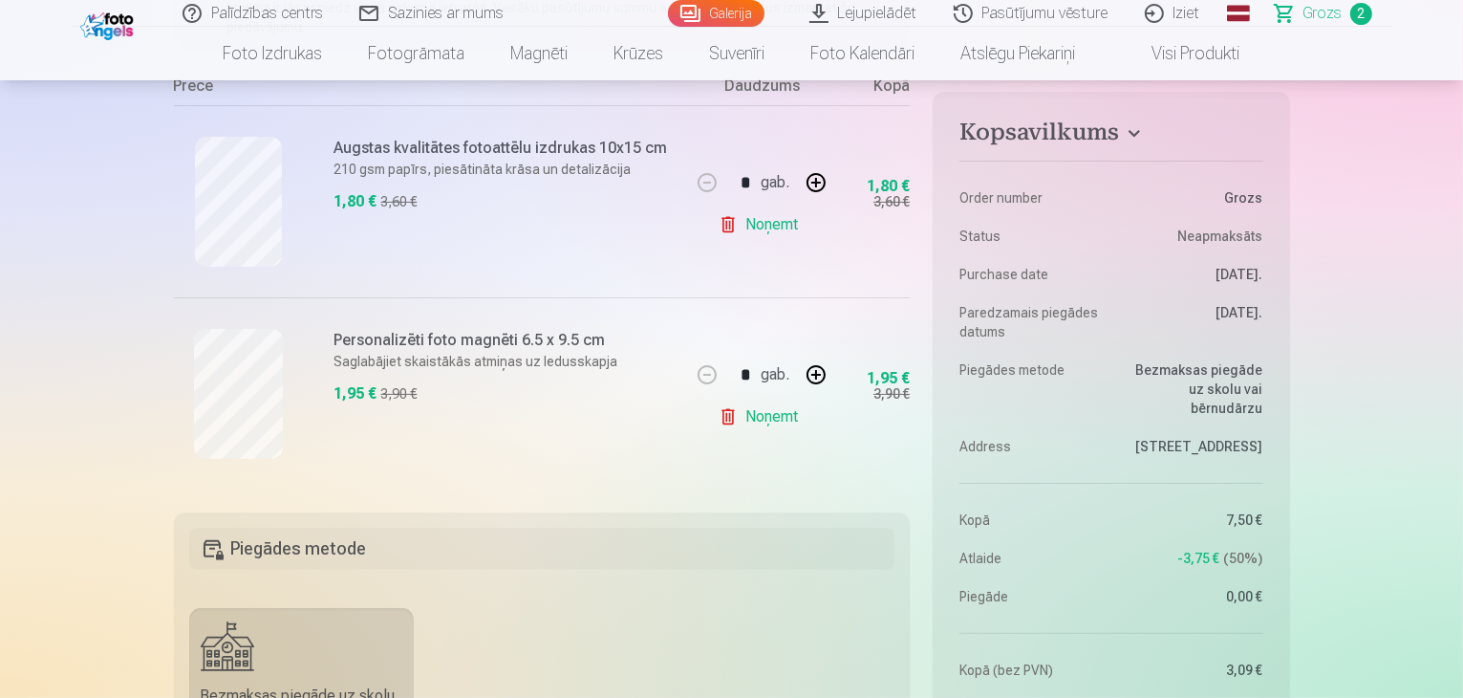
scroll to position [382, 0]
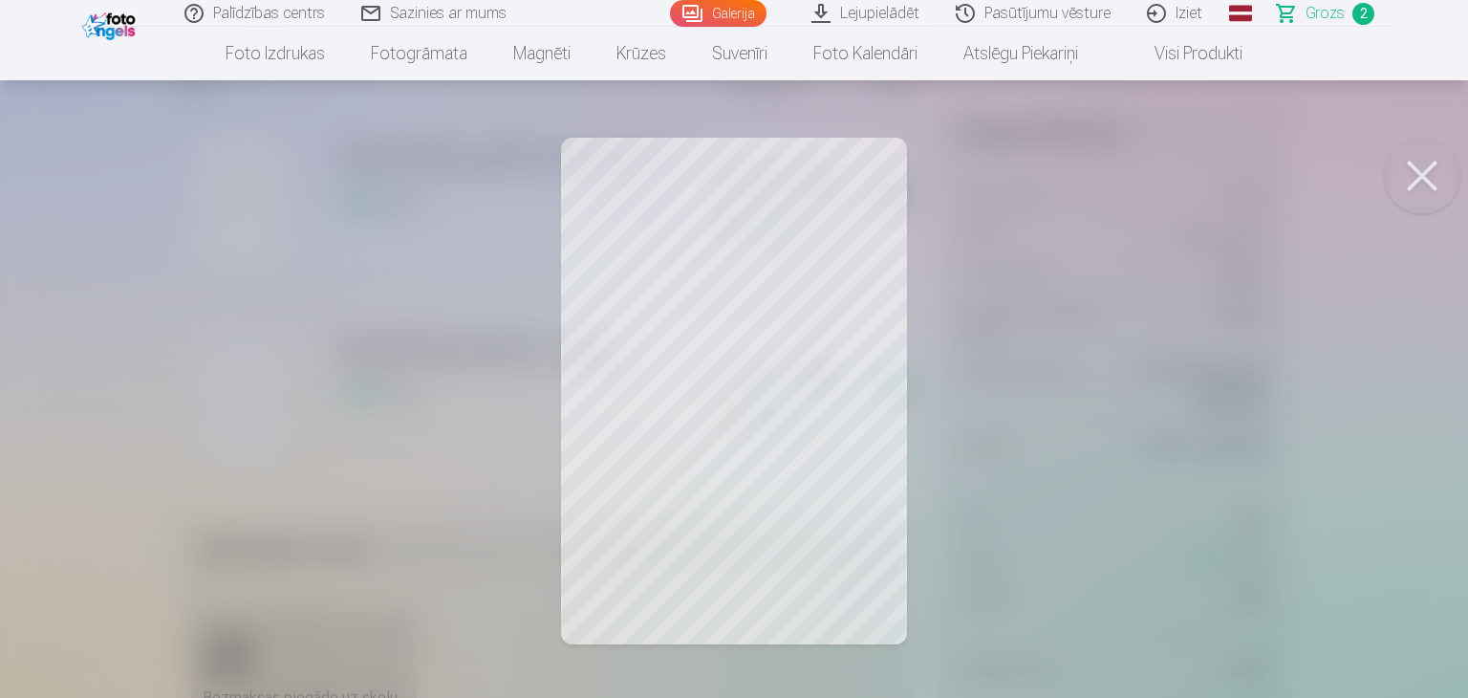
click at [1426, 177] on button at bounding box center [1422, 176] width 76 height 76
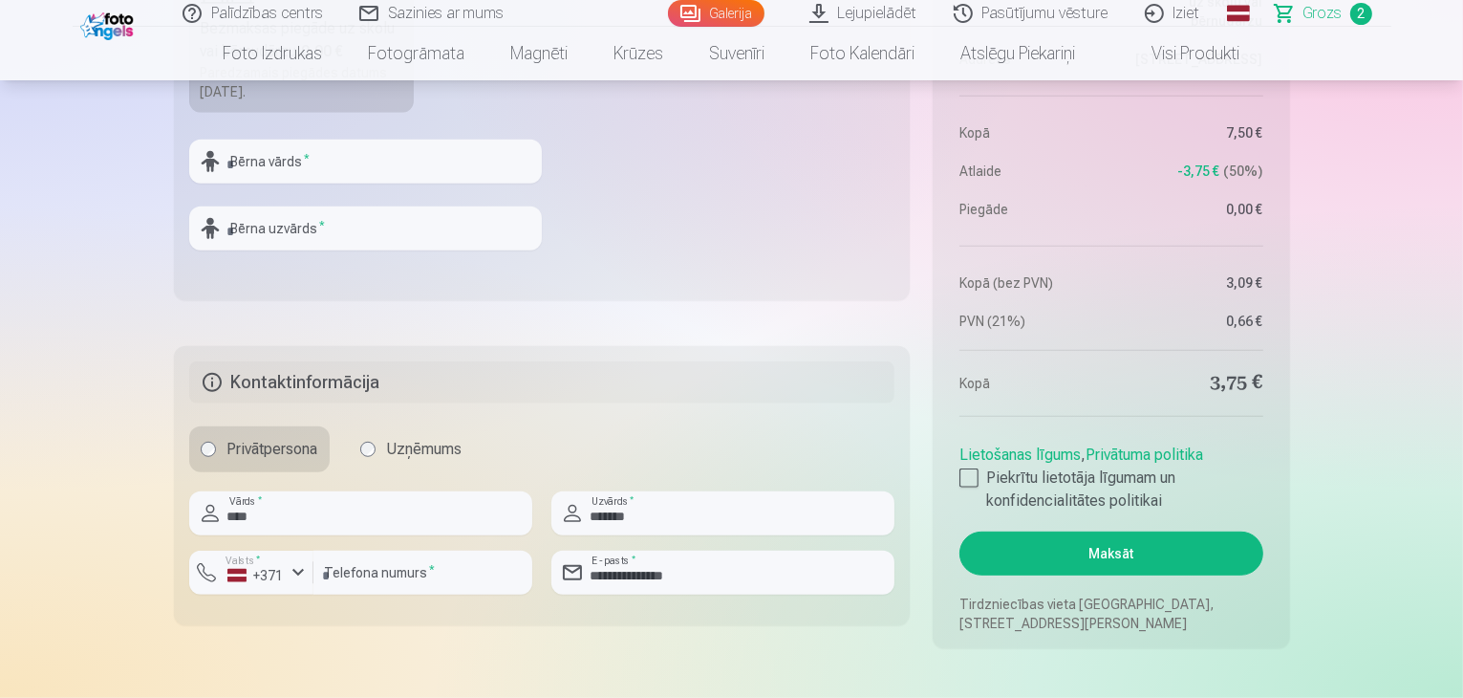
scroll to position [1147, 0]
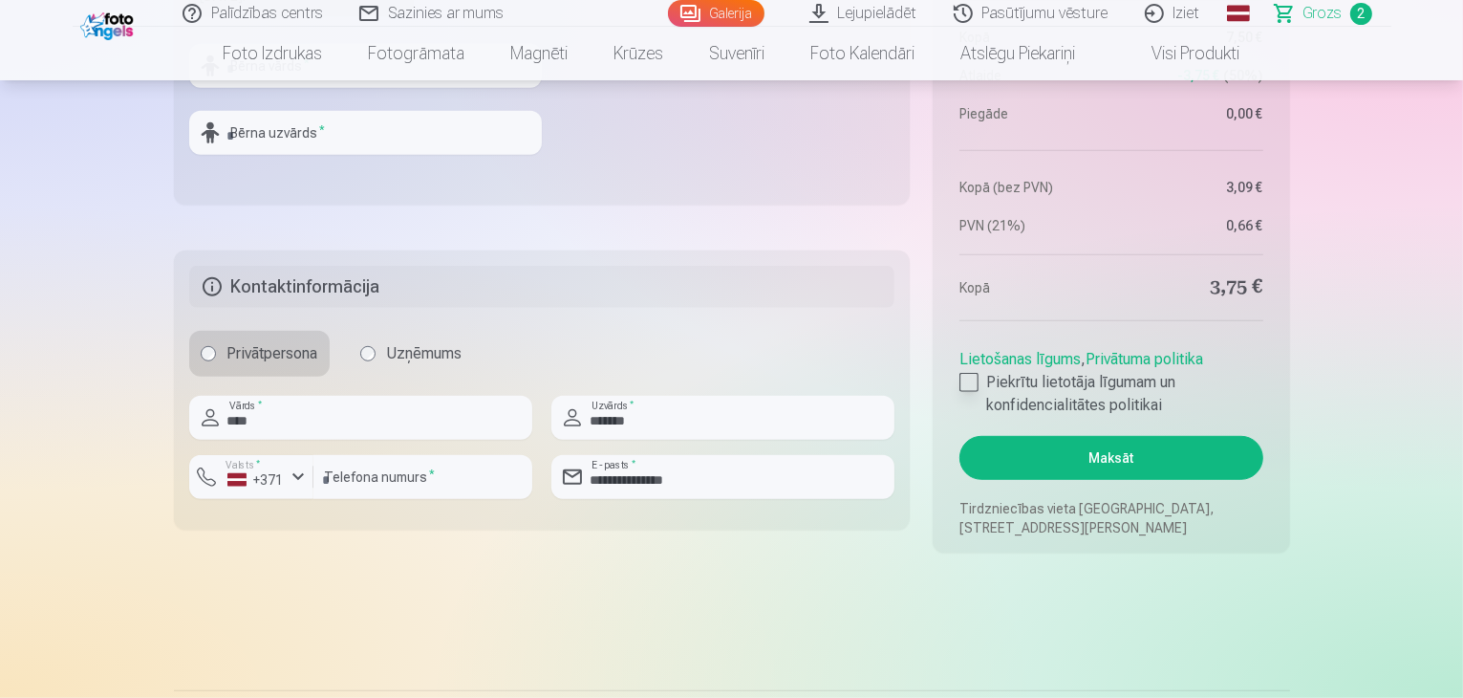
click at [969, 379] on div at bounding box center [969, 382] width 19 height 19
click at [1109, 459] on button "Maksāt" at bounding box center [1111, 458] width 303 height 44
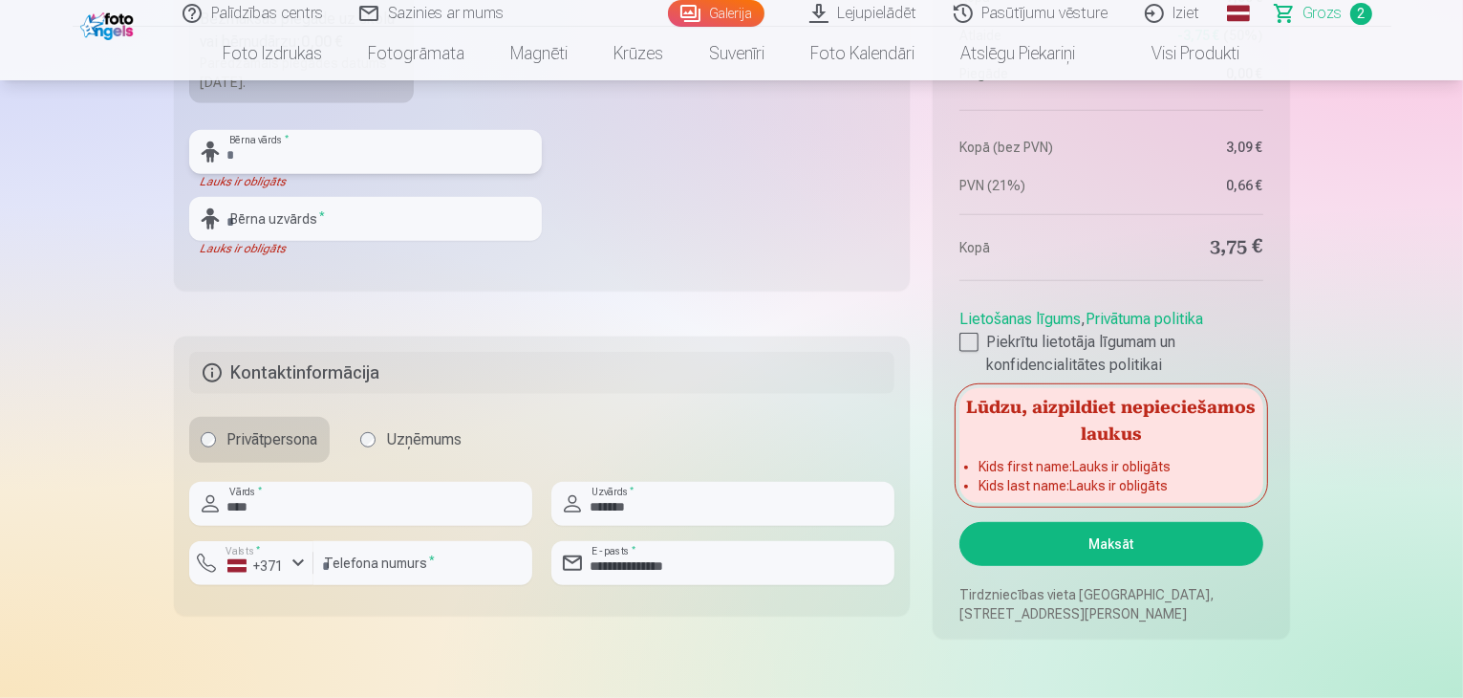
scroll to position [956, 0]
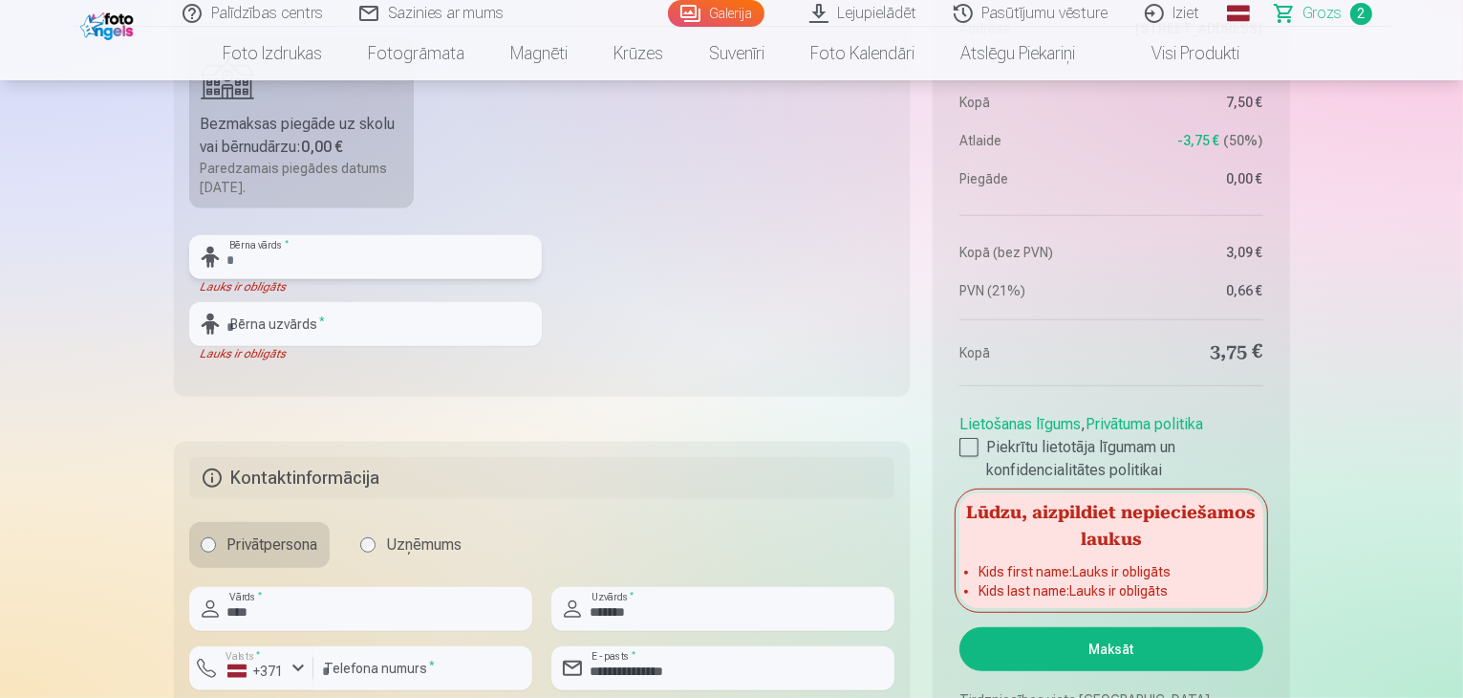
click at [288, 263] on input "text" at bounding box center [365, 257] width 353 height 44
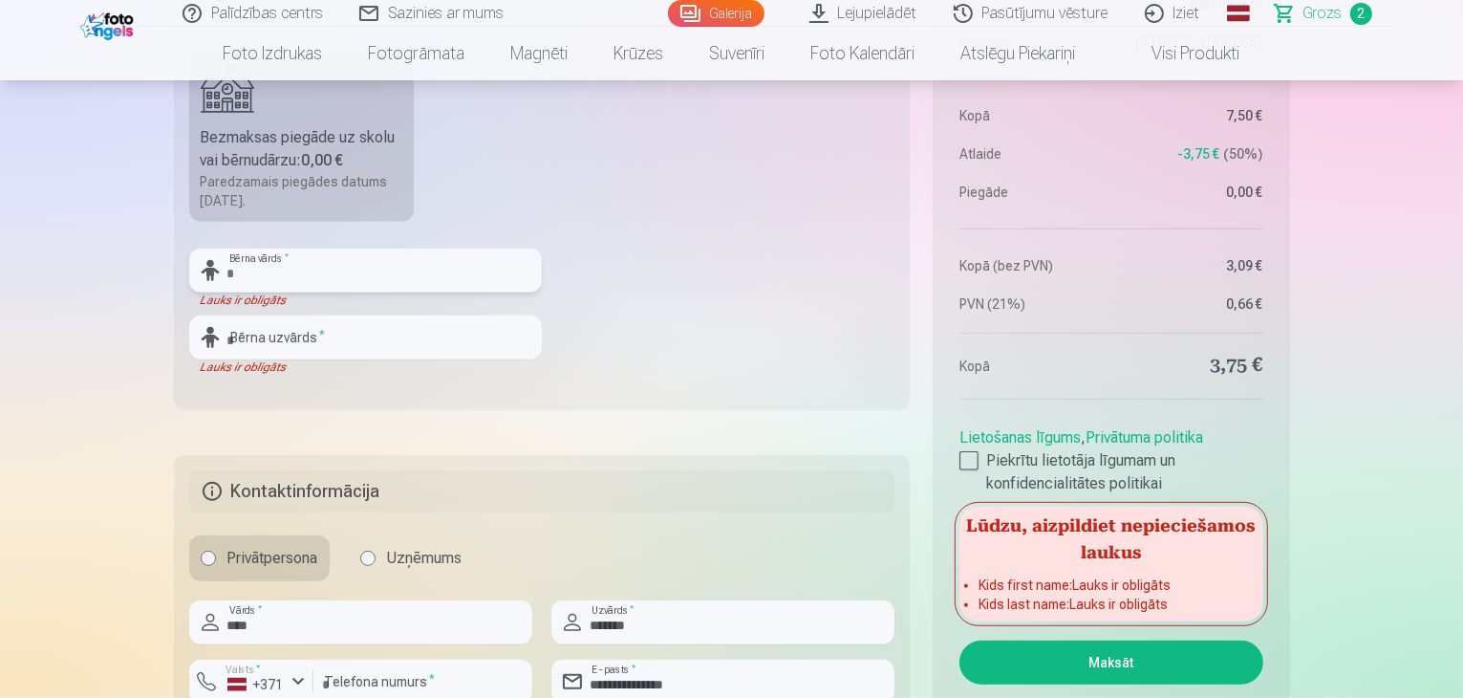
scroll to position [765, 0]
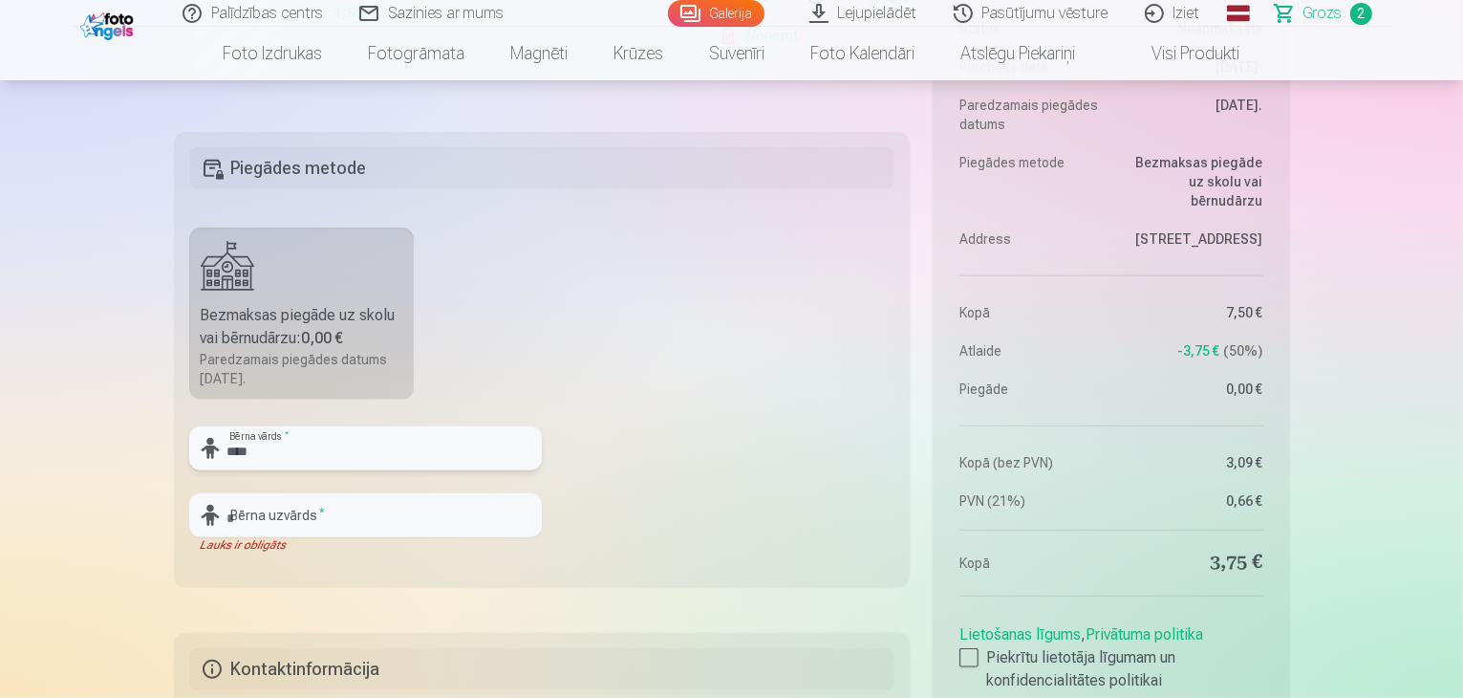
type input "****"
click at [344, 523] on input "text" at bounding box center [365, 515] width 353 height 44
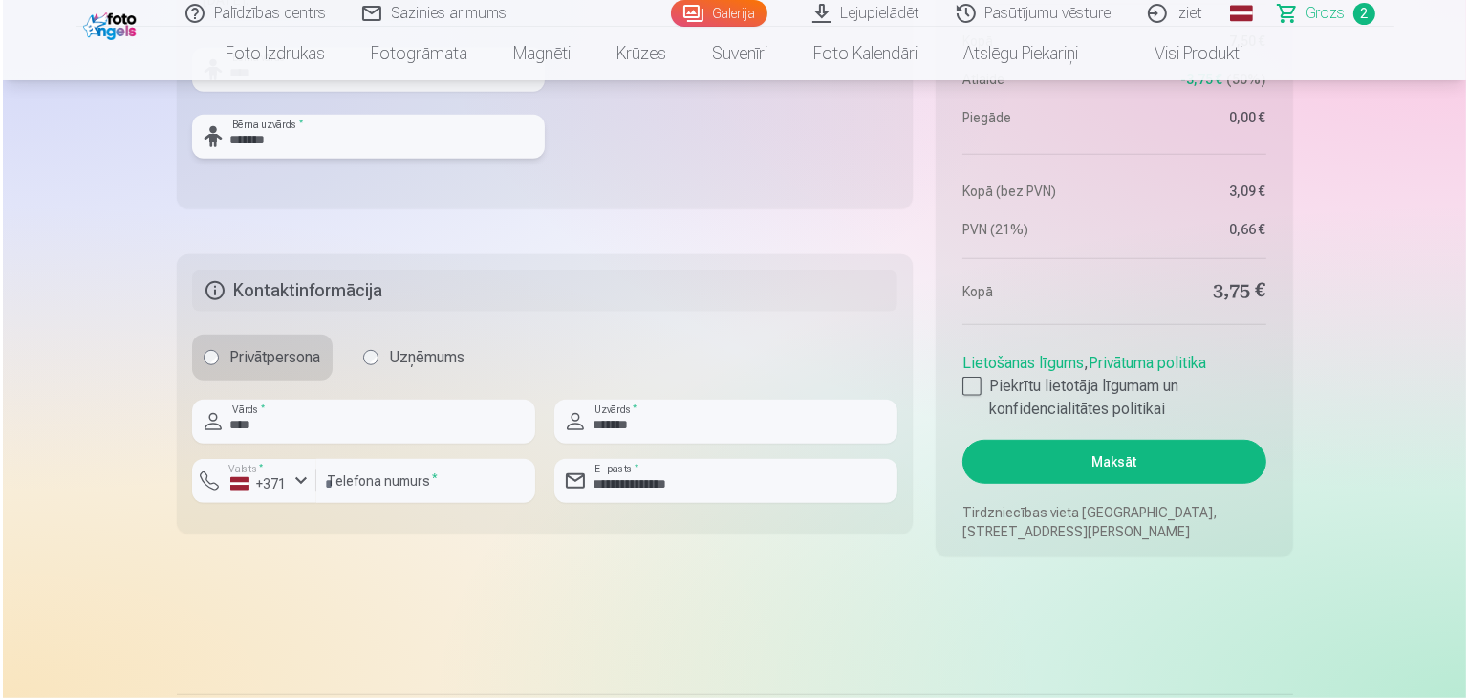
scroll to position [1147, 0]
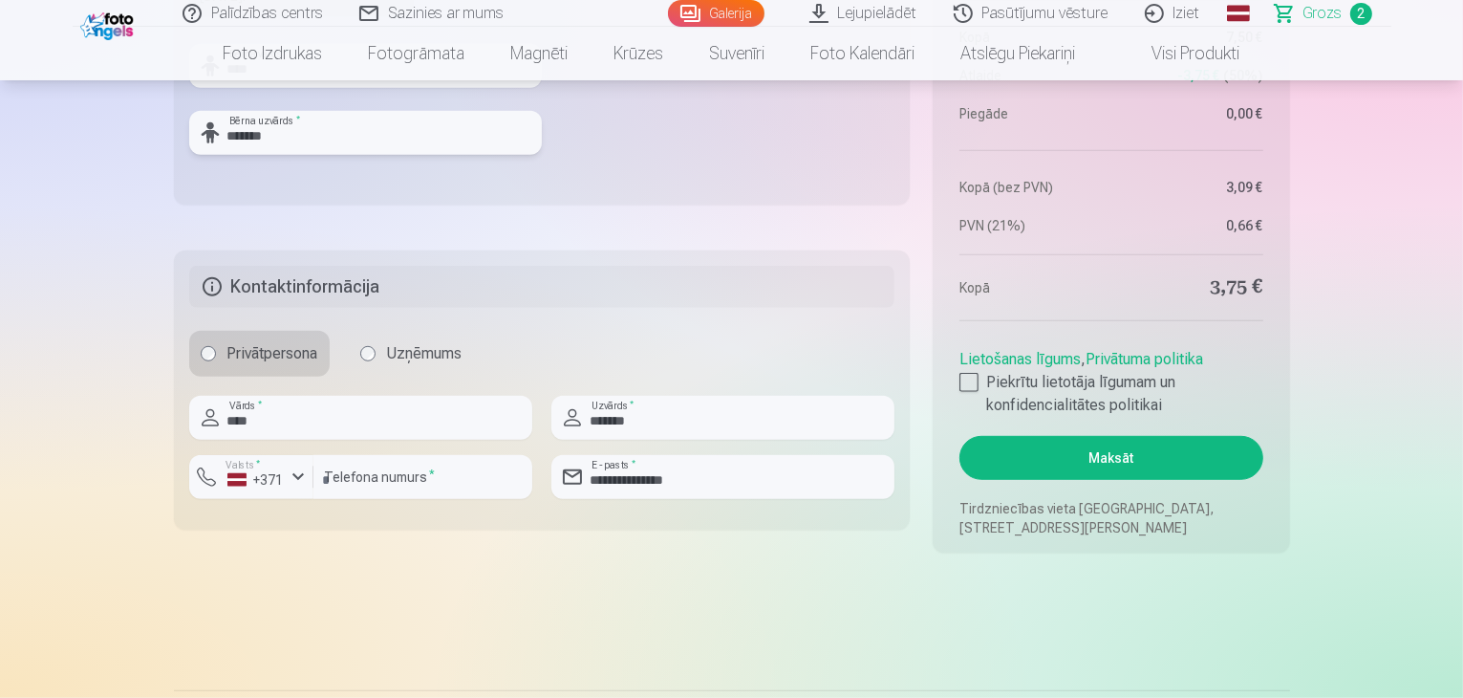
type input "*******"
click at [1129, 460] on button "Maksāt" at bounding box center [1111, 458] width 303 height 44
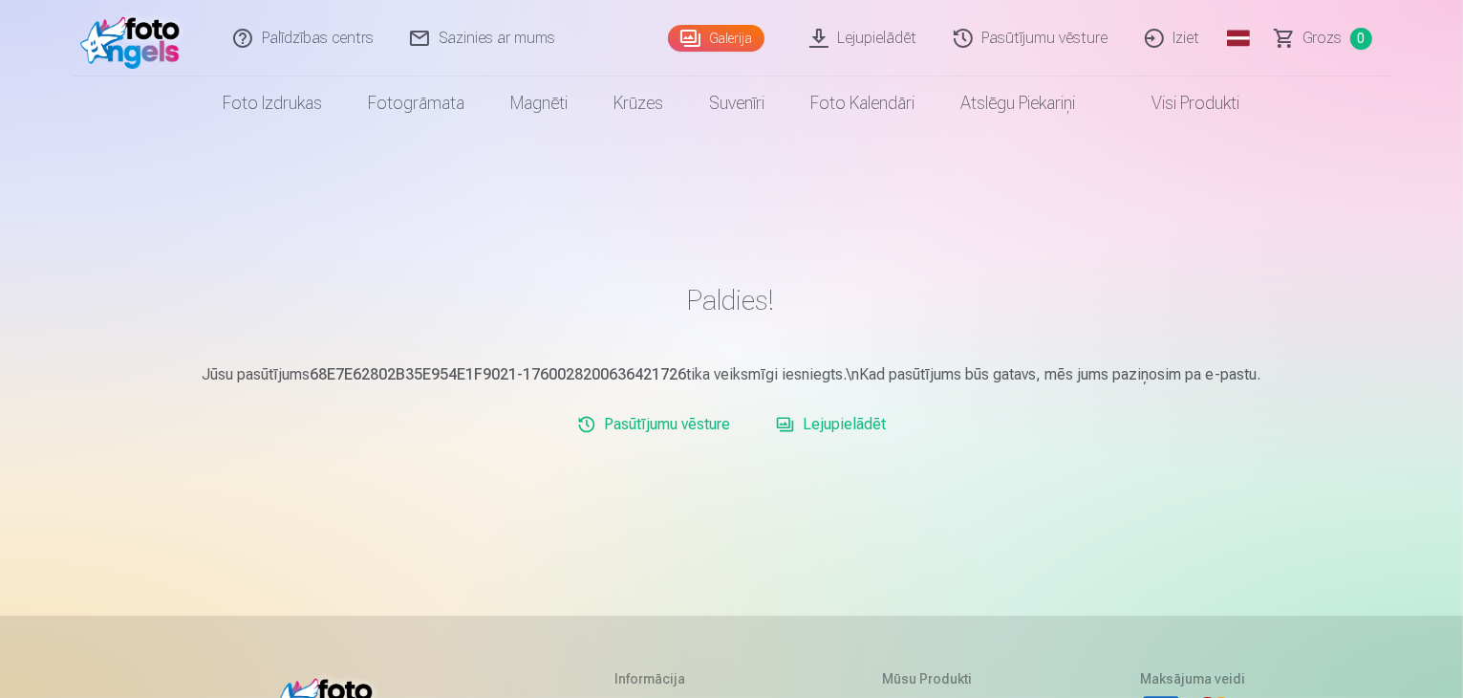
click at [1181, 41] on link "Iziet" at bounding box center [1174, 38] width 92 height 76
